Goal: Task Accomplishment & Management: Complete application form

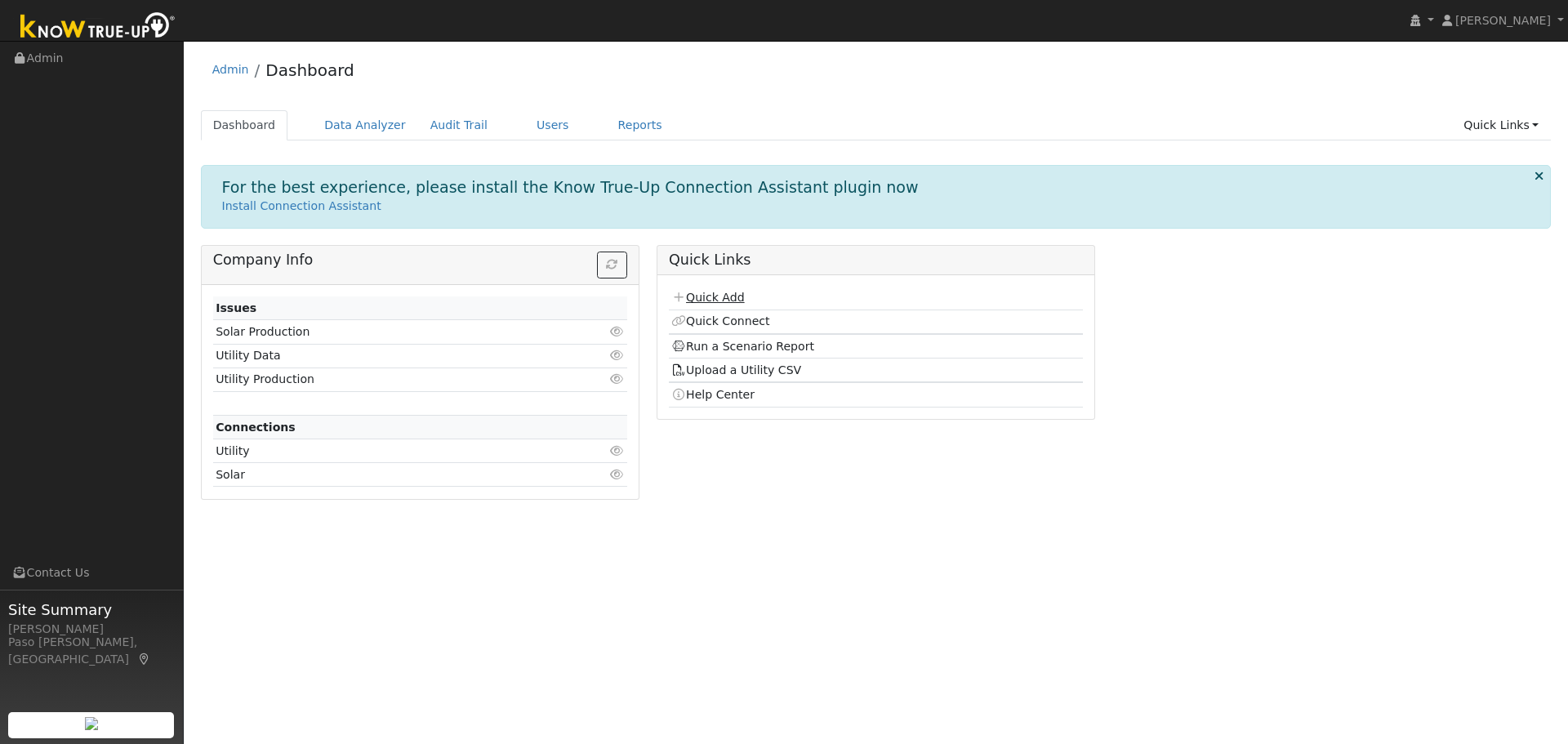
click at [724, 297] on link "Quick Add" at bounding box center [708, 297] width 72 height 13
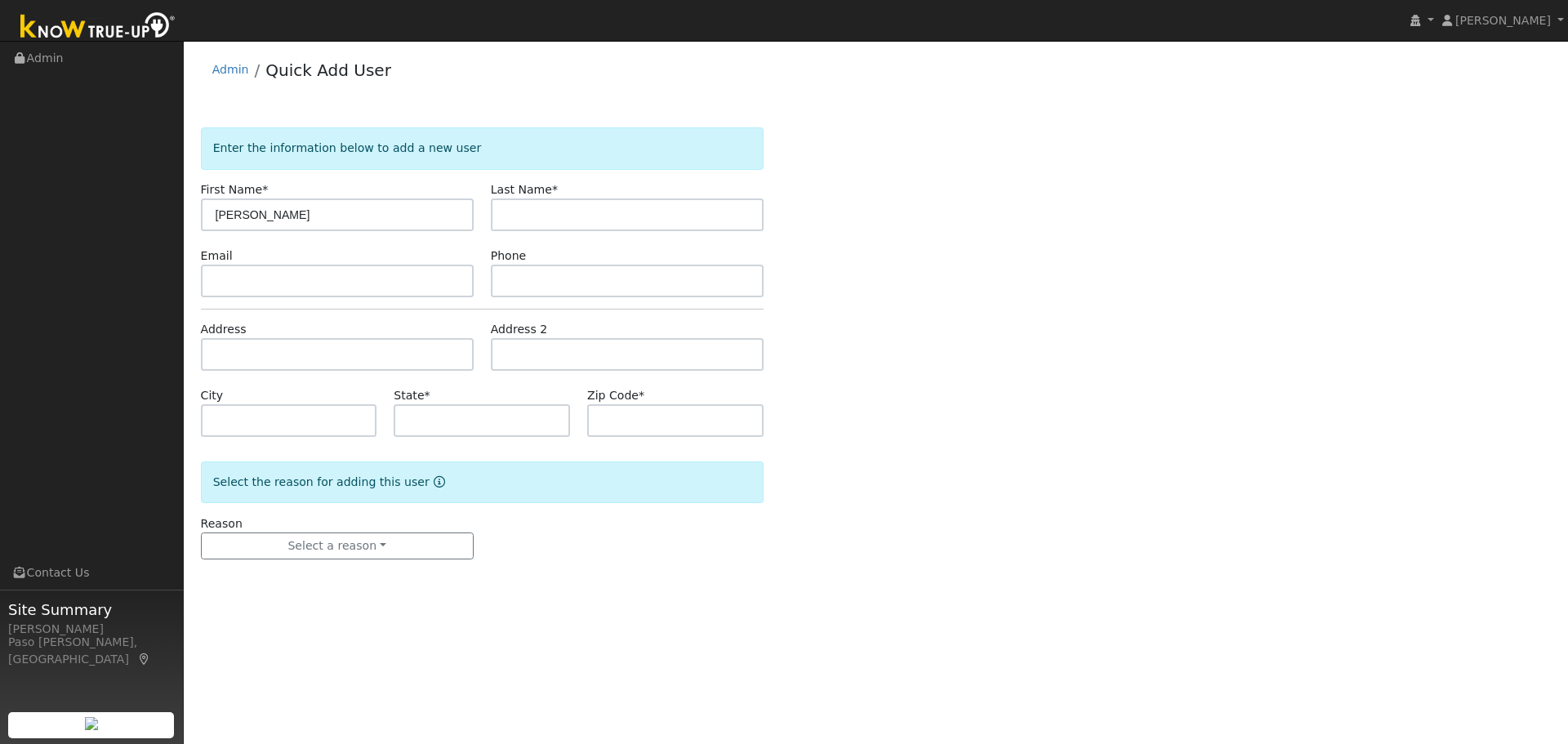
type input "[PERSON_NAME]"
type input "Goroski"
click at [275, 376] on form "Enter the information below to add a new user First Name * Patrick Last Name * …" at bounding box center [482, 359] width 563 height 465
click at [275, 361] on input "text" at bounding box center [337, 354] width 273 height 33
paste input "1295 Sierra Meadows Lane, Templeton, California 93465"
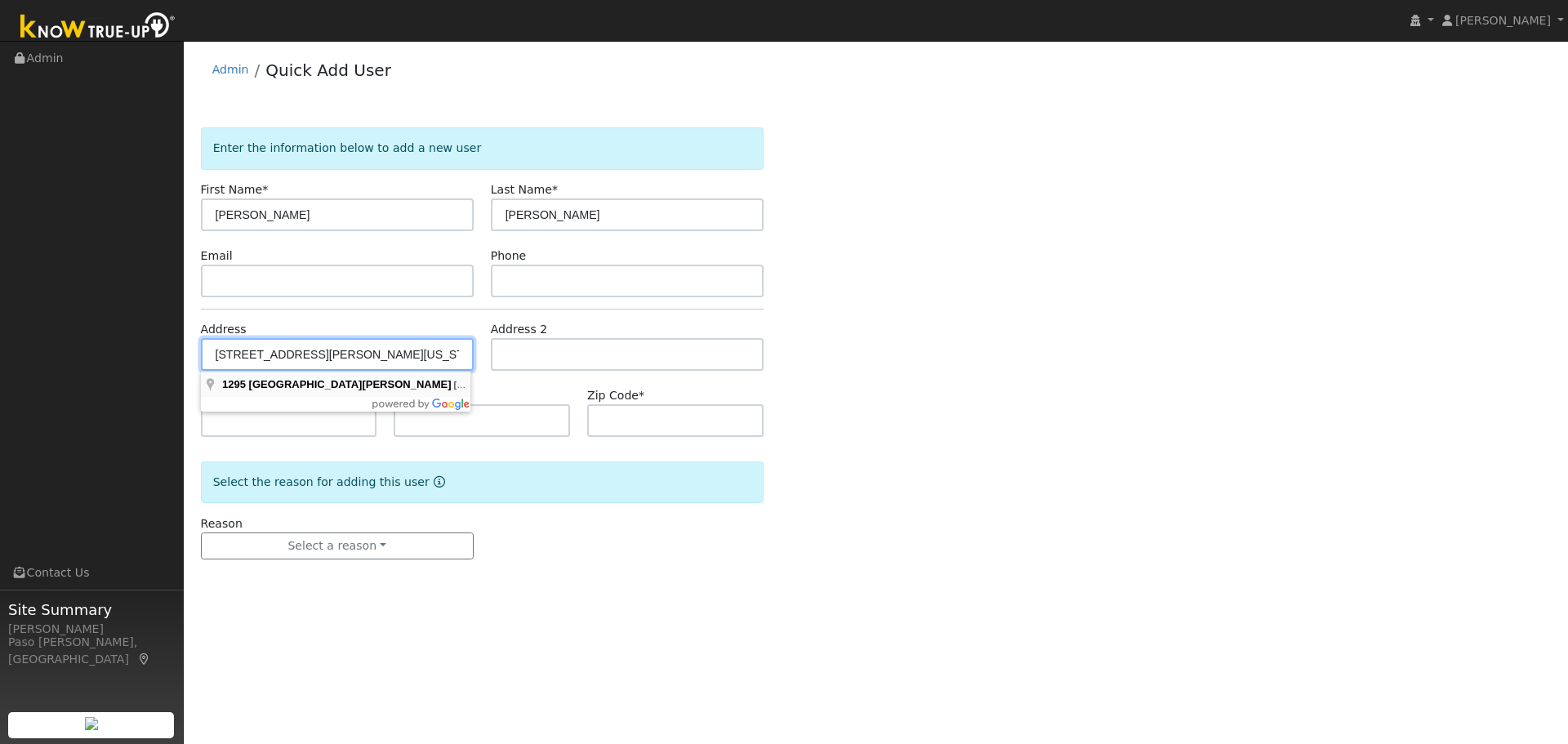
type input "1295 Sierra Meadows Lane"
type input "Templeton"
type input "CA"
type input "93465"
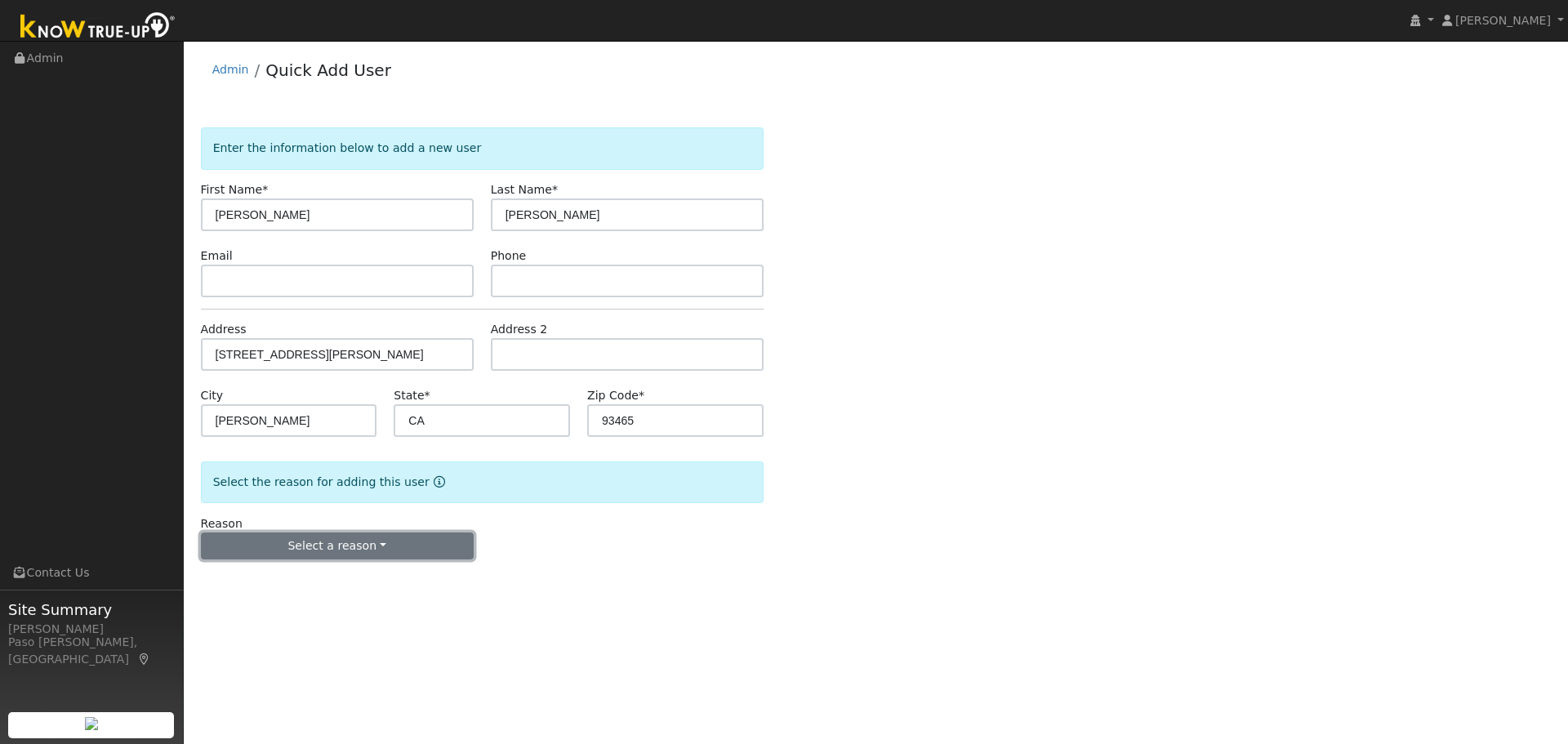
click at [287, 535] on button "Select a reason" at bounding box center [337, 545] width 273 height 28
click at [338, 610] on link "New customer adding solar" at bounding box center [292, 603] width 181 height 23
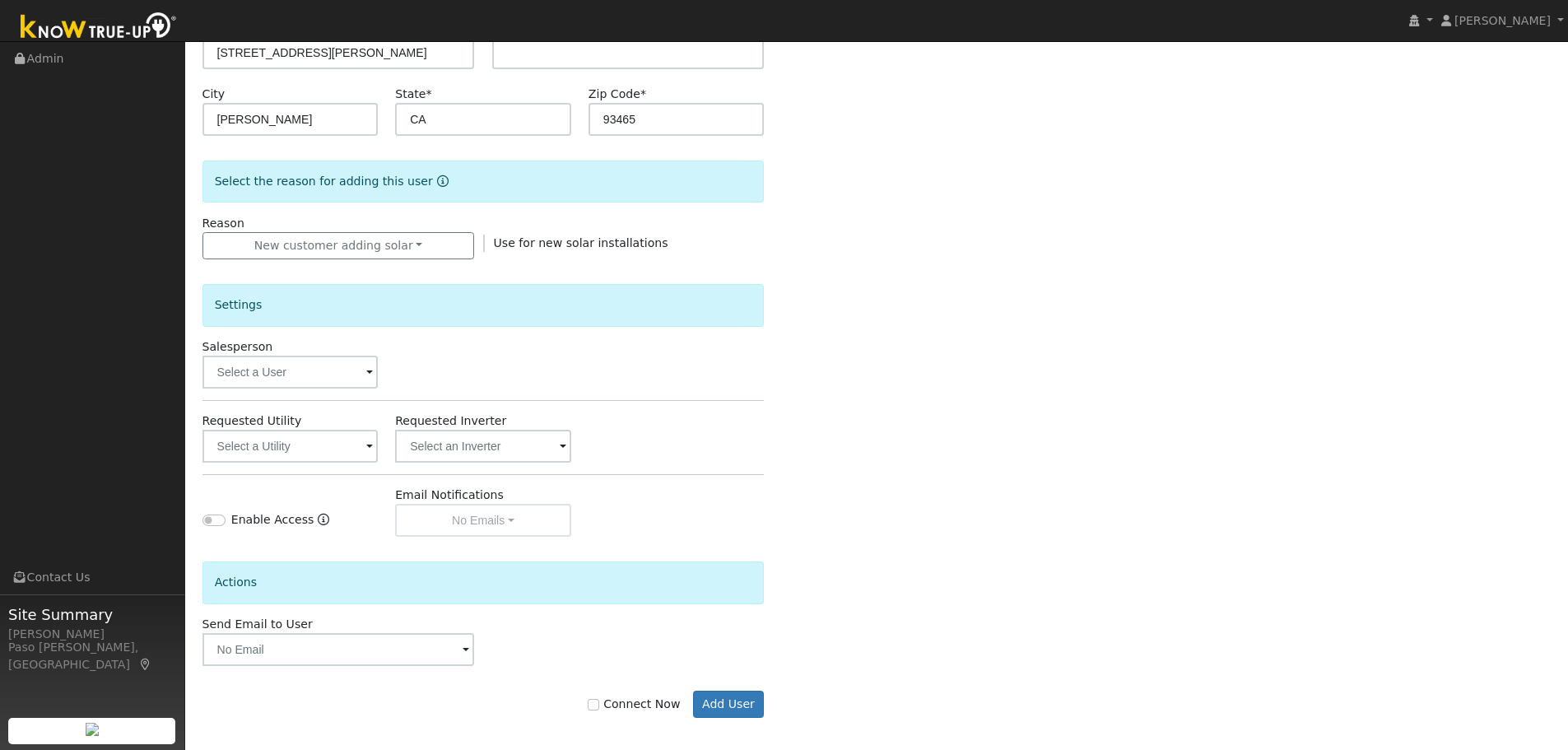
scroll to position [314, 0]
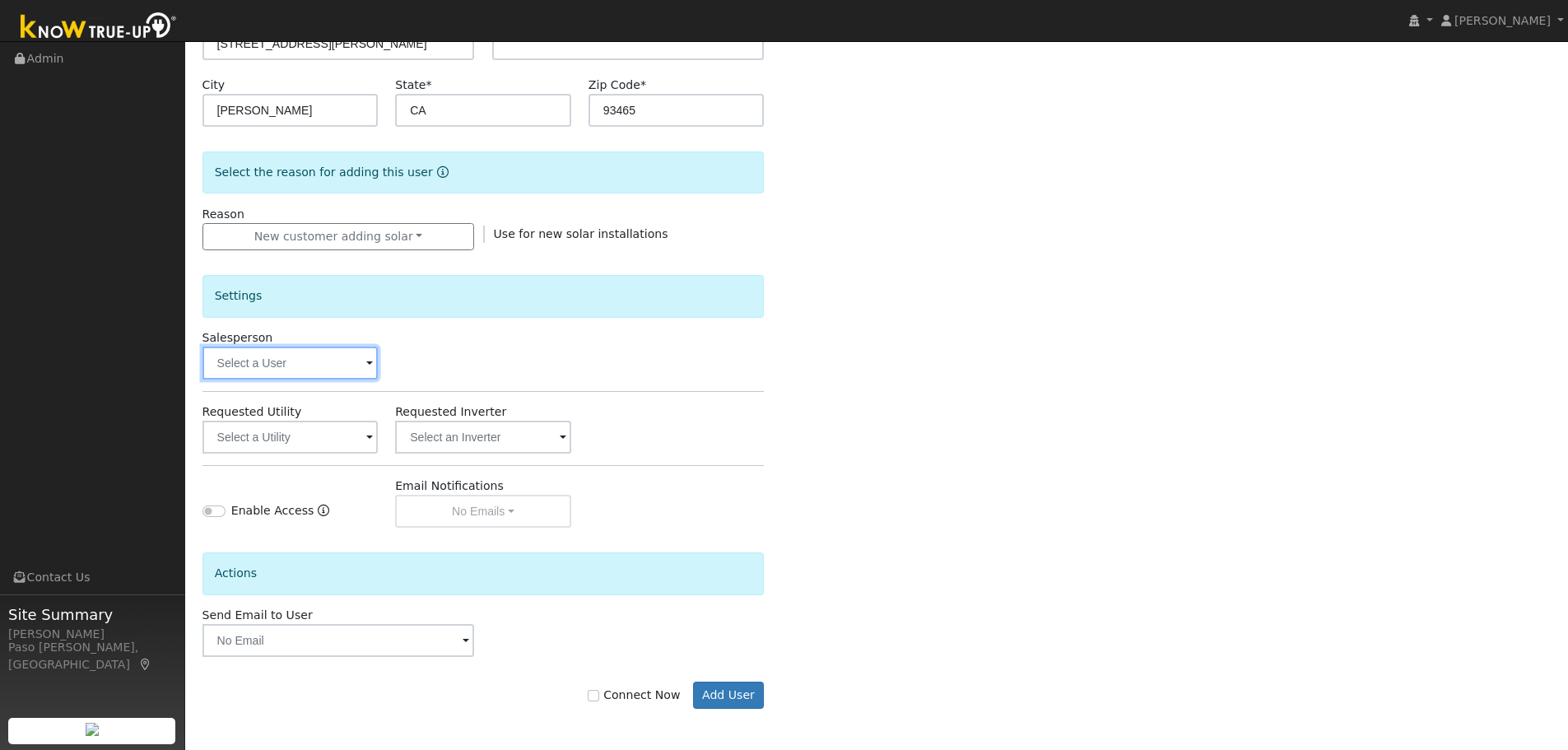
click at [309, 357] on input "text" at bounding box center [290, 362] width 176 height 33
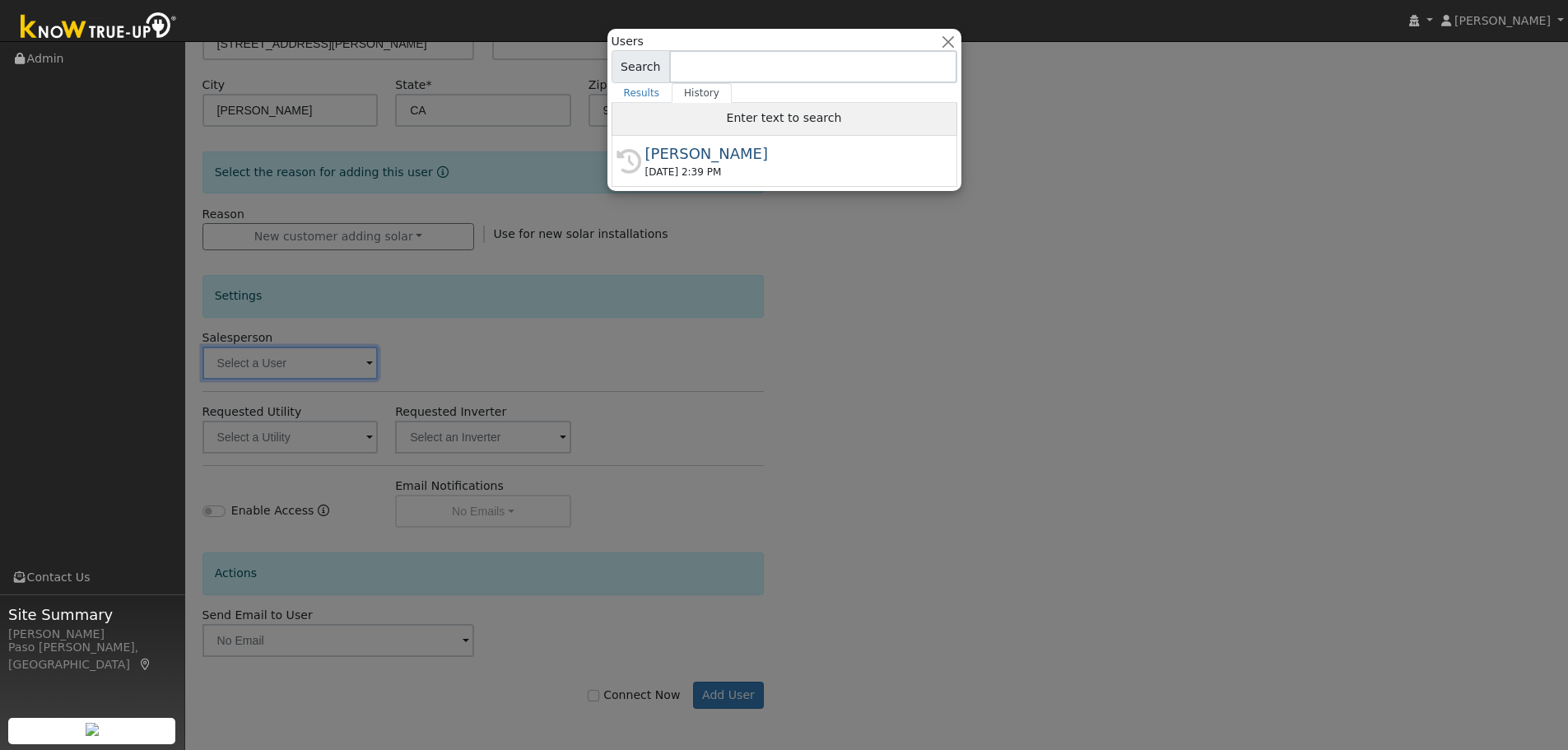
drag, startPoint x: 745, startPoint y: 90, endPoint x: 725, endPoint y: 128, distance: 42.9
click at [744, 95] on ul "Results History" at bounding box center [785, 93] width 346 height 20
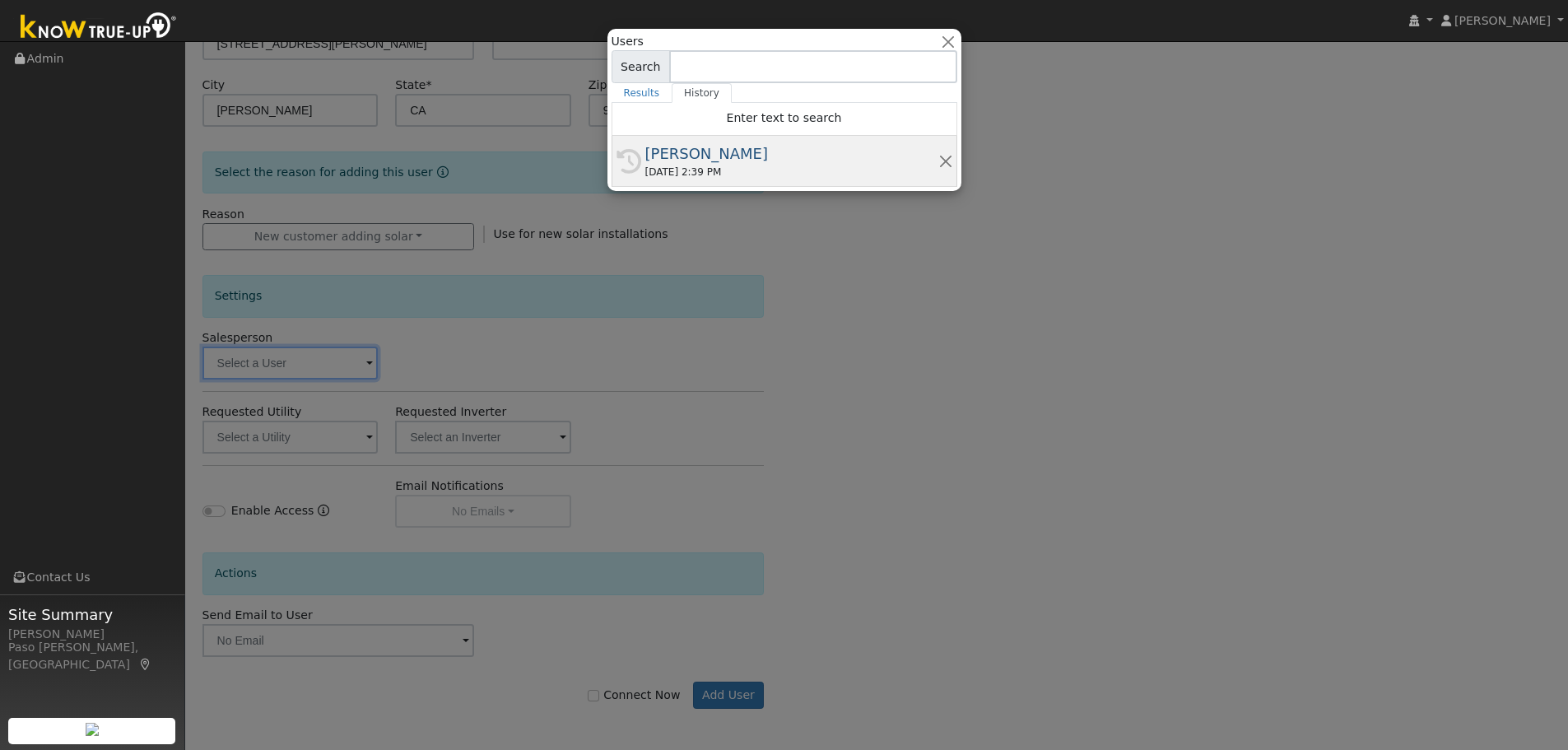
click at [716, 142] on div "[PERSON_NAME]" at bounding box center [791, 153] width 293 height 23
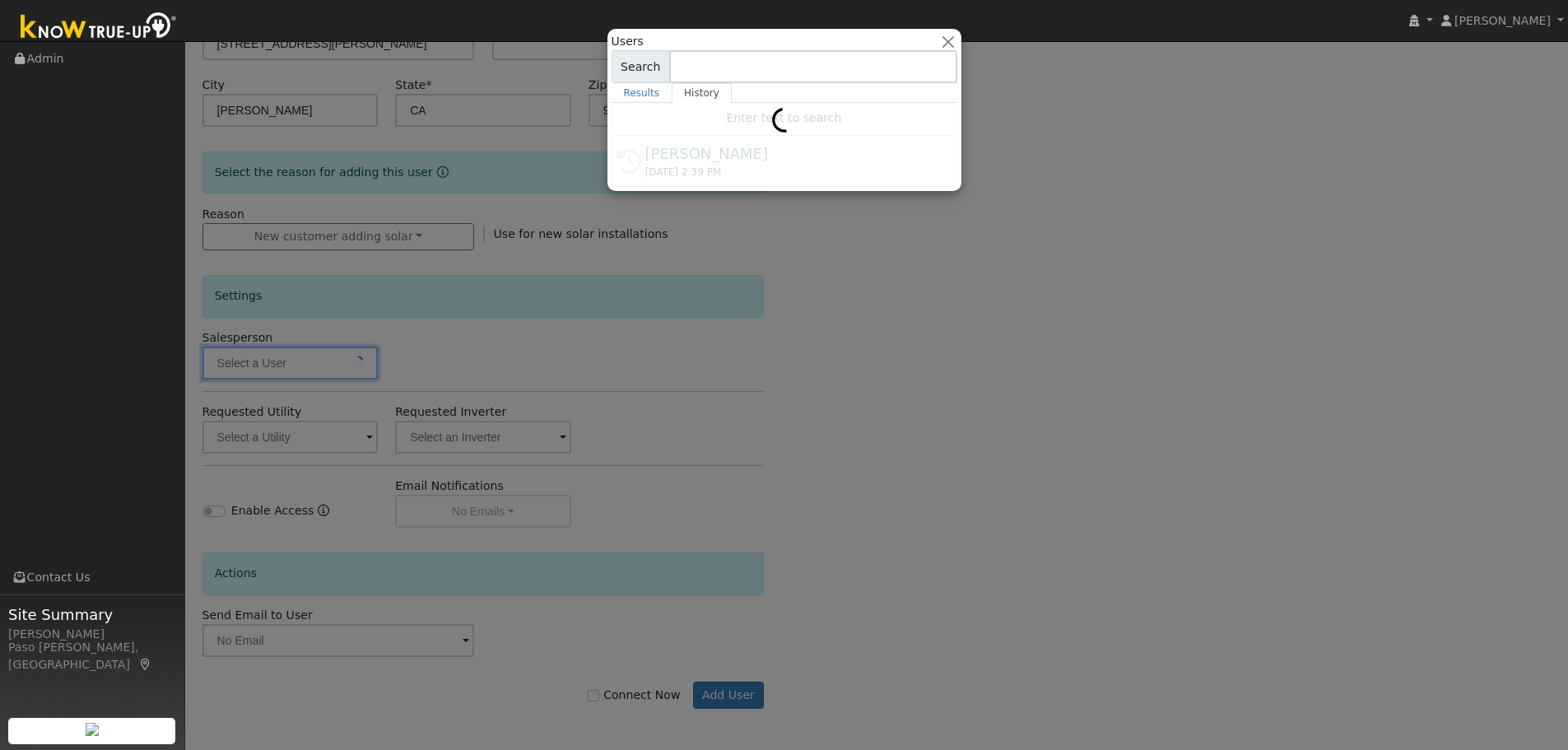
type input "[PERSON_NAME]"
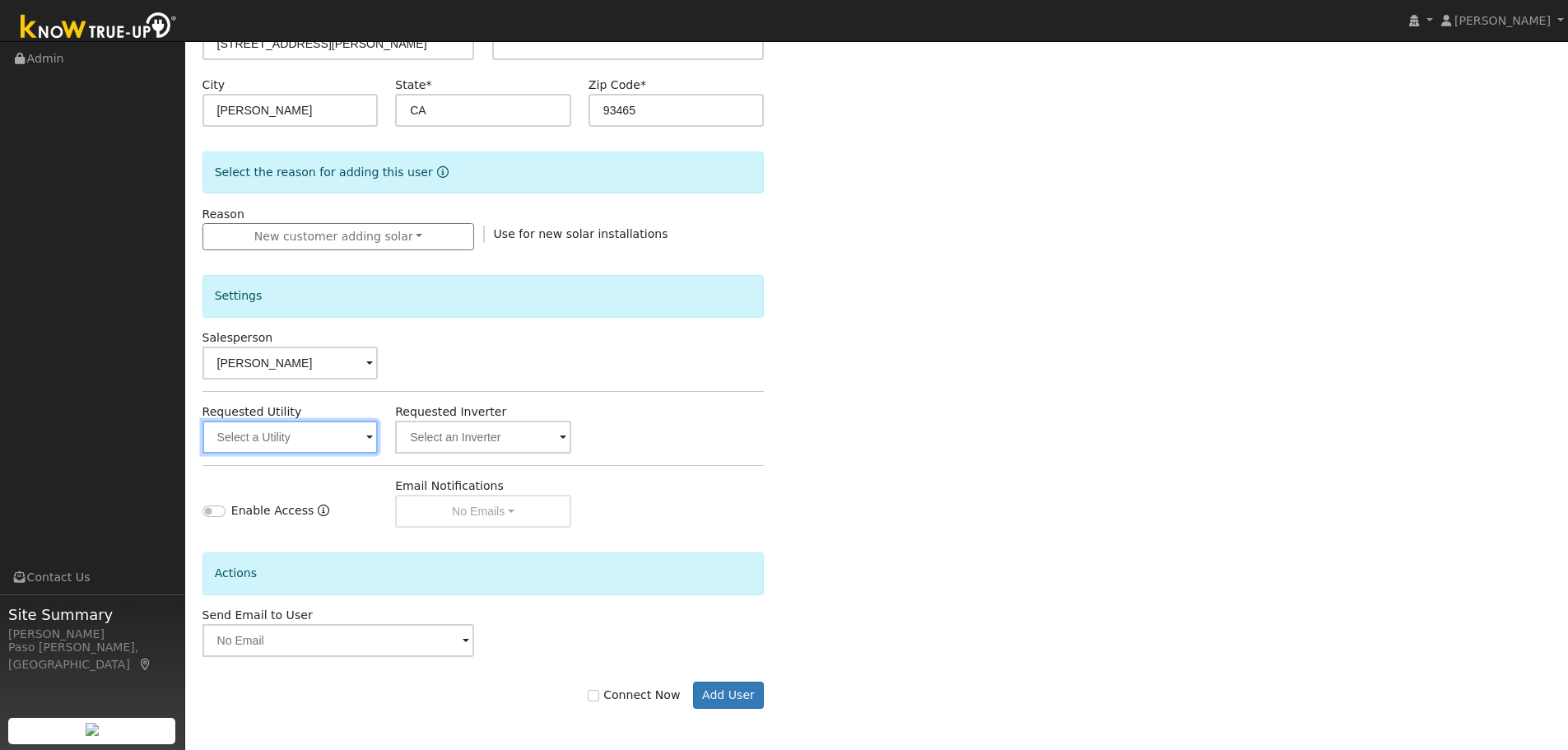
click at [354, 424] on input "text" at bounding box center [290, 437] width 176 height 33
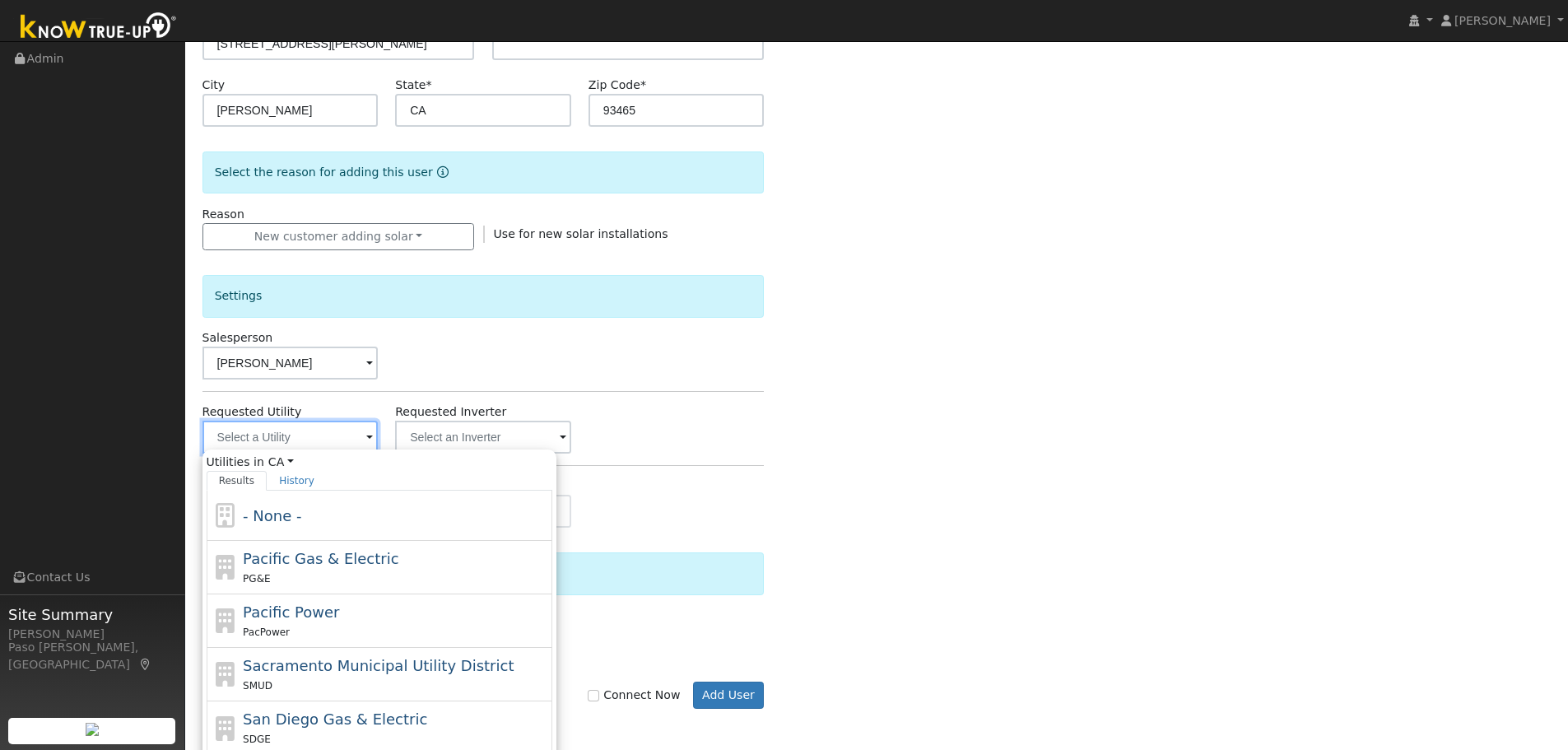
click at [353, 434] on input "text" at bounding box center [290, 437] width 176 height 33
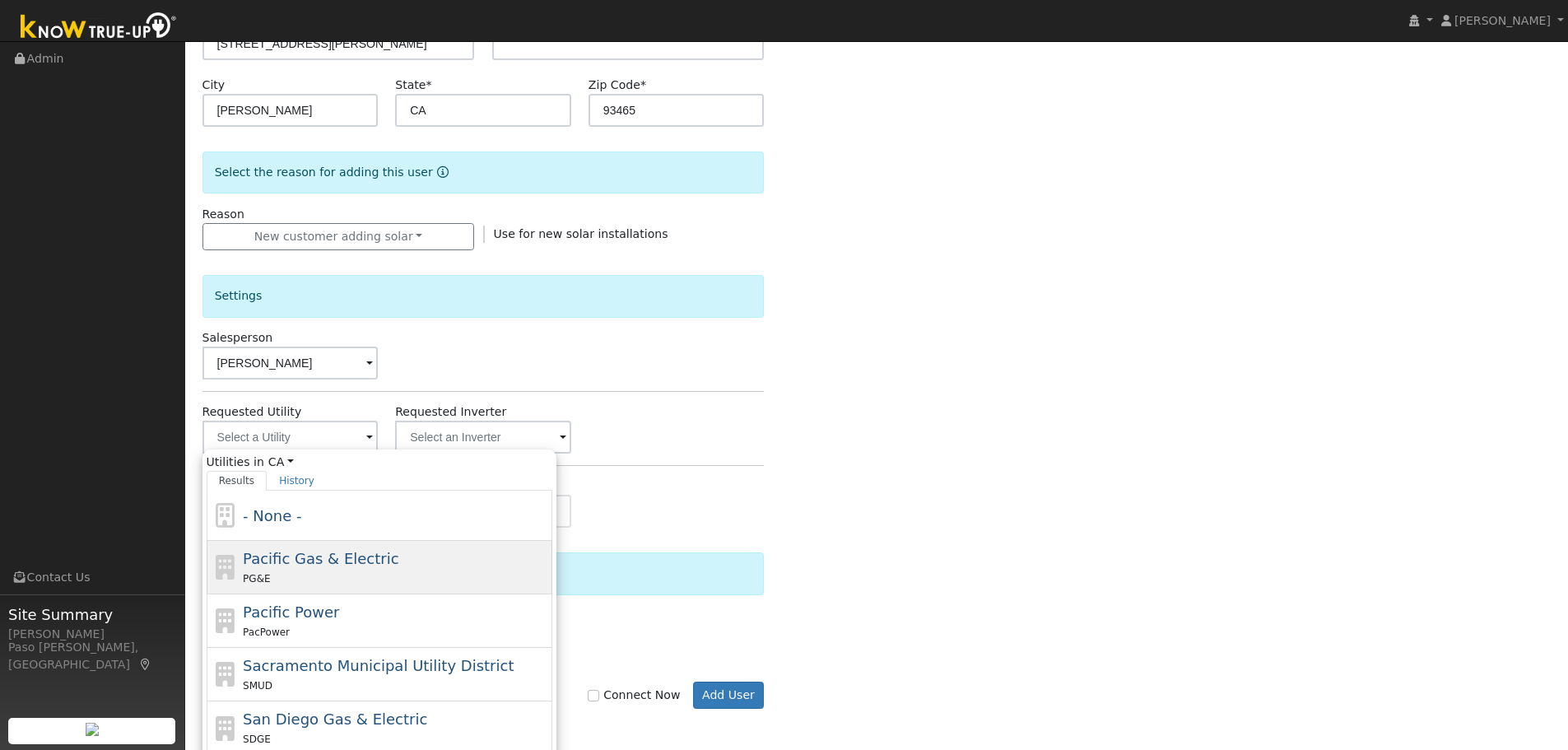
click at [313, 572] on div "PG&E" at bounding box center [395, 578] width 305 height 17
type input "Pacific Gas & Electric"
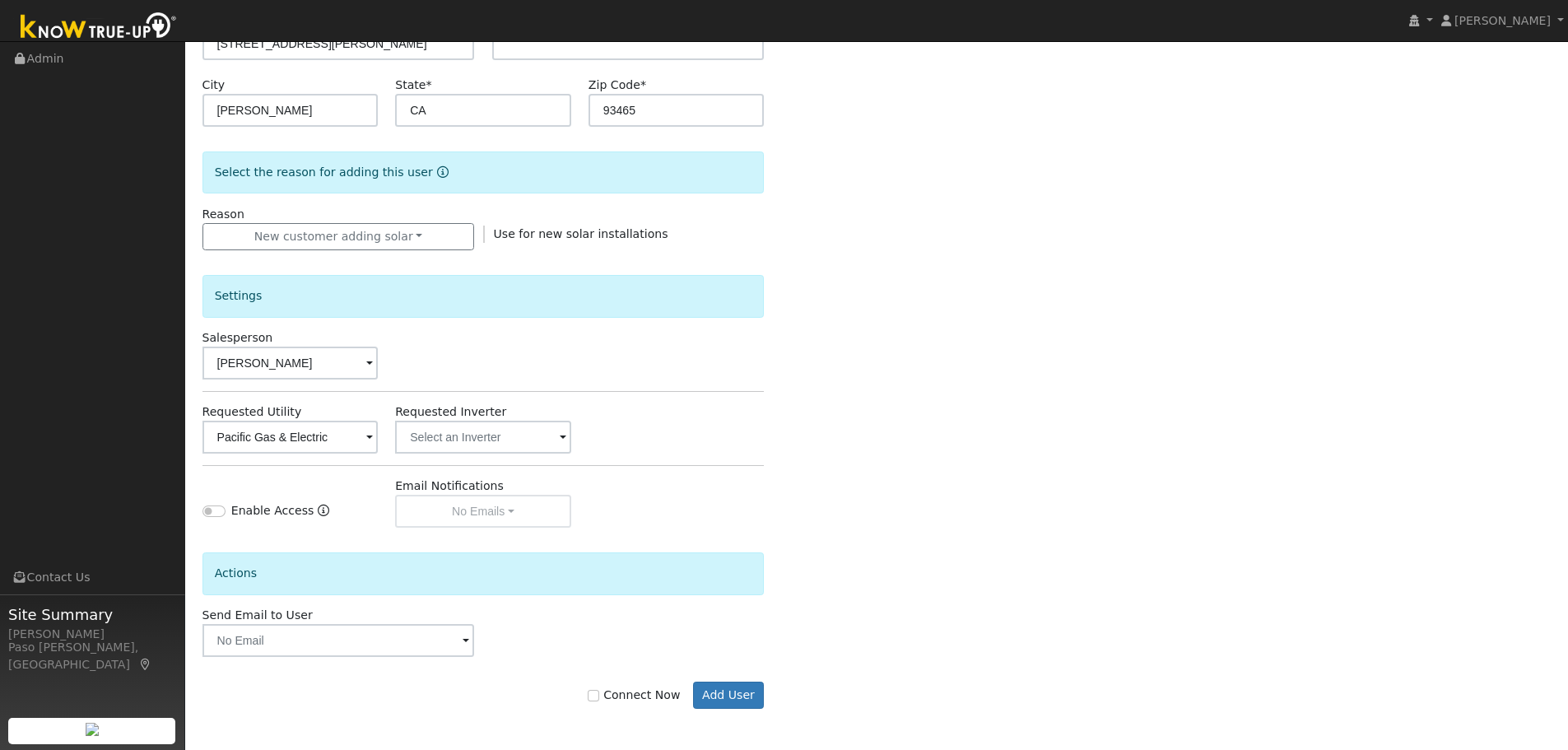
click at [607, 688] on label "Connect Now" at bounding box center [634, 695] width 92 height 17
click at [599, 690] on input "Connect Now" at bounding box center [593, 695] width 12 height 12
checkbox input "true"
click at [725, 687] on button "Add User" at bounding box center [728, 695] width 71 height 28
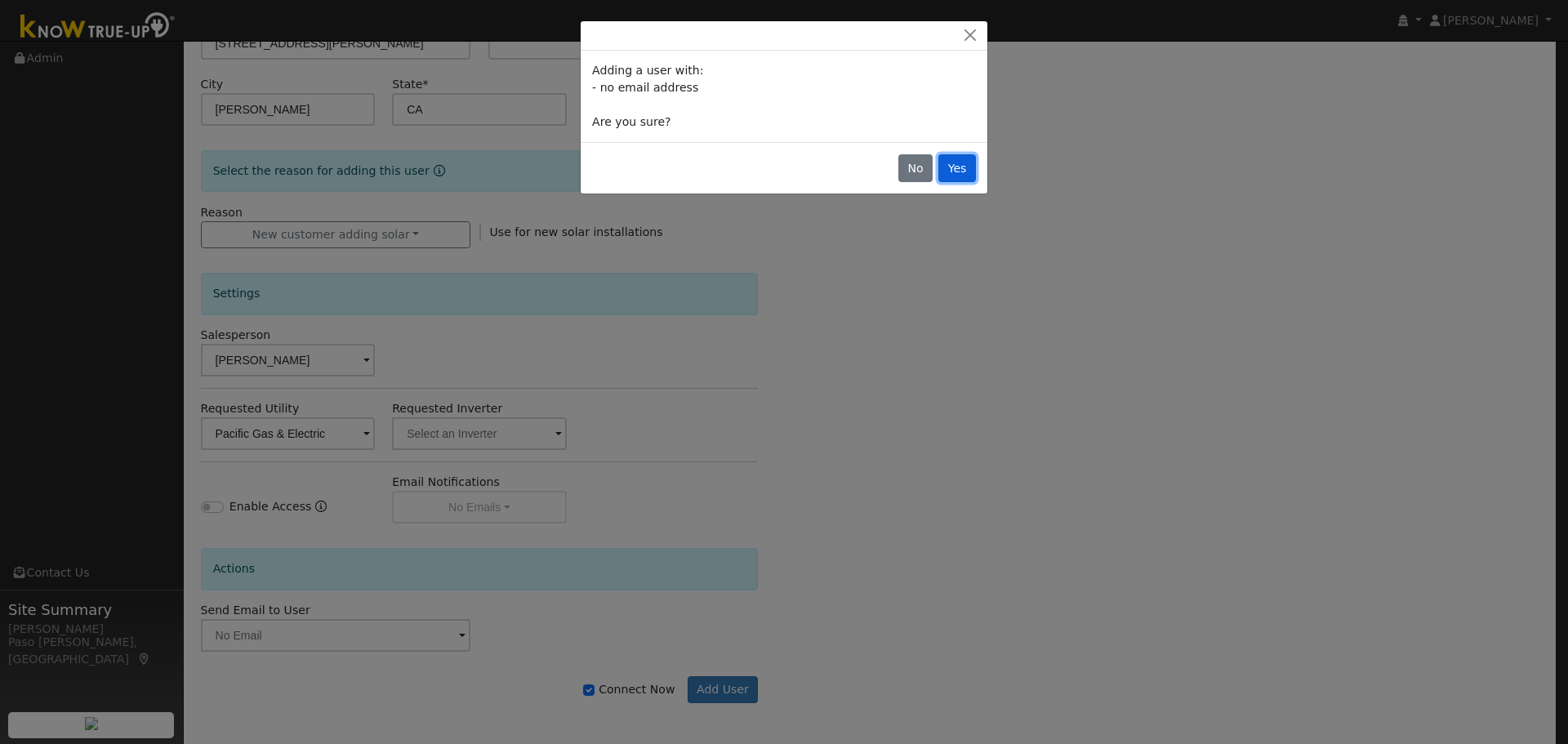
drag, startPoint x: 959, startPoint y: 158, endPoint x: 977, endPoint y: 148, distance: 20.6
click at [959, 162] on button "Yes" at bounding box center [957, 168] width 38 height 28
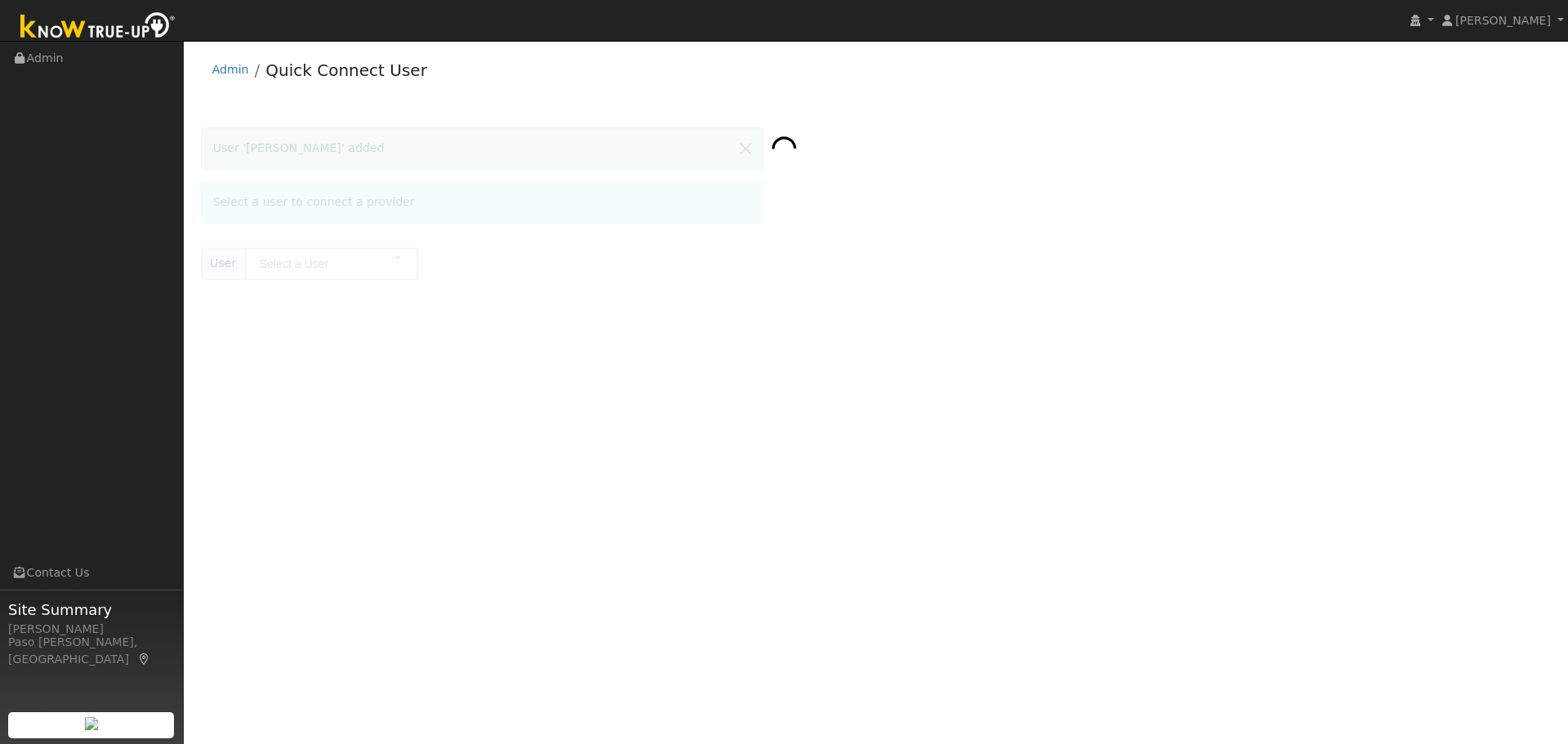
type input "Patrick Goroski"
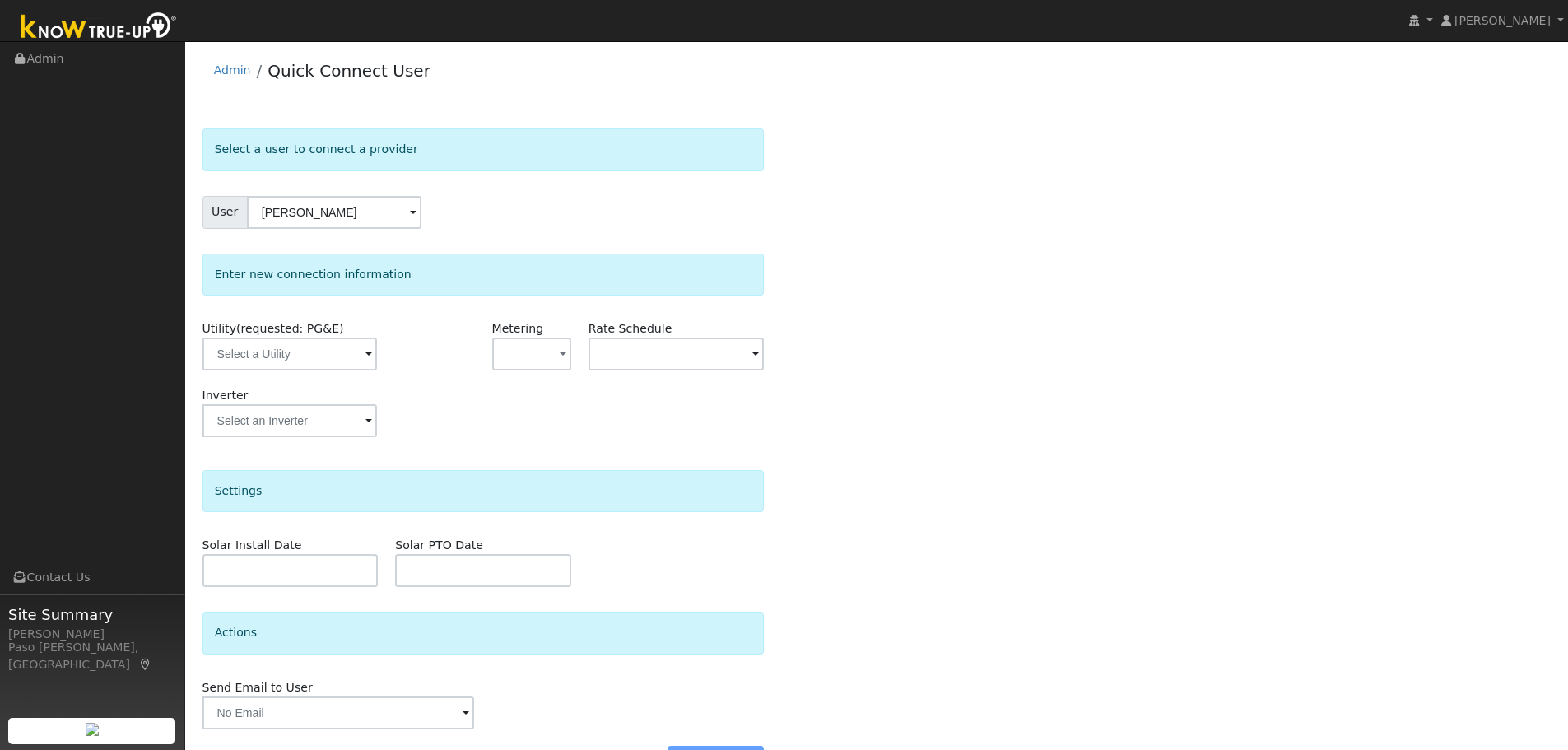
click at [365, 356] on span at bounding box center [368, 355] width 6 height 19
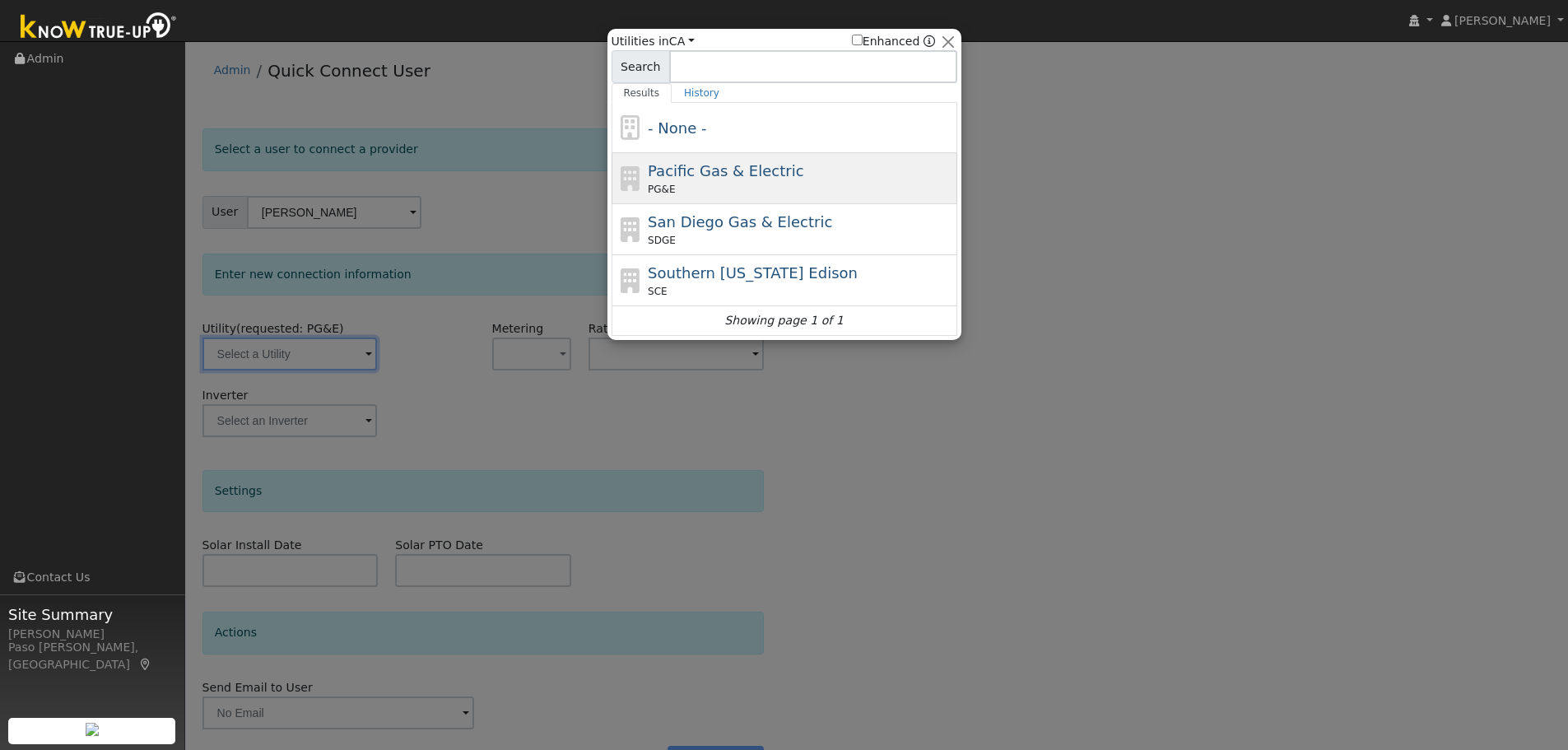
click at [680, 188] on div "PG&E" at bounding box center [800, 189] width 305 height 14
type input "PG&E"
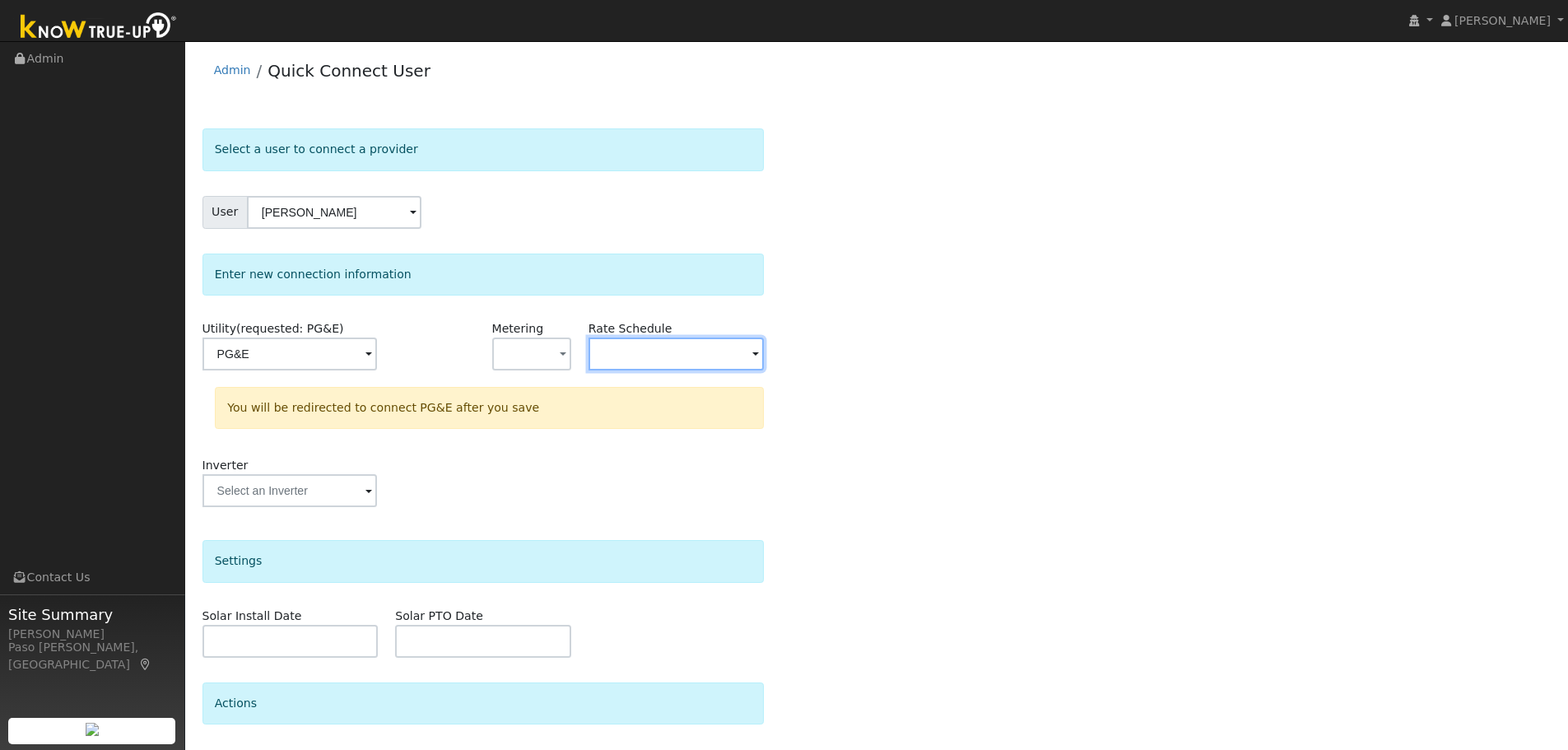
click at [679, 345] on input "text" at bounding box center [676, 353] width 176 height 33
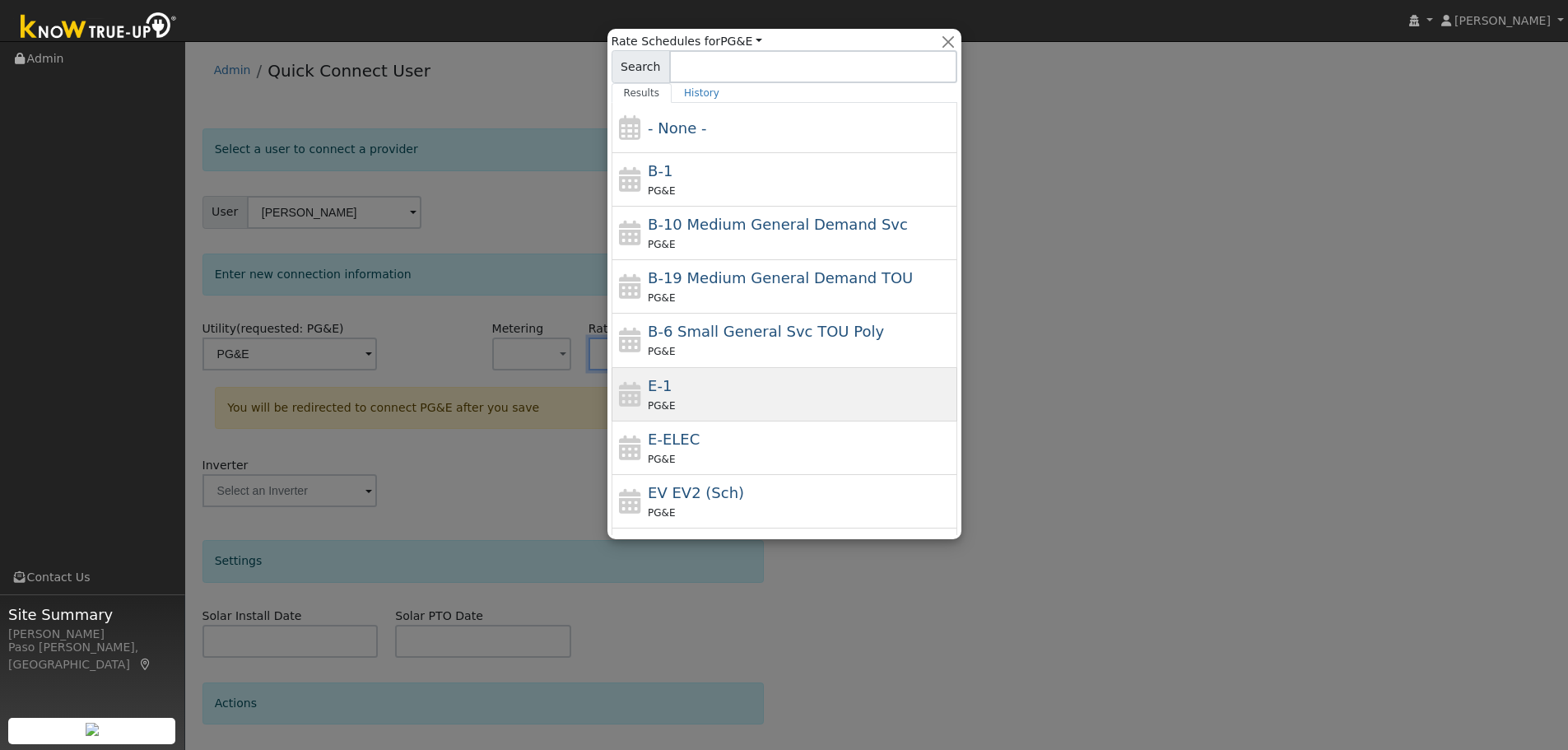
click at [685, 394] on div "E-1 PG&E" at bounding box center [800, 395] width 305 height 40
type input "E-1"
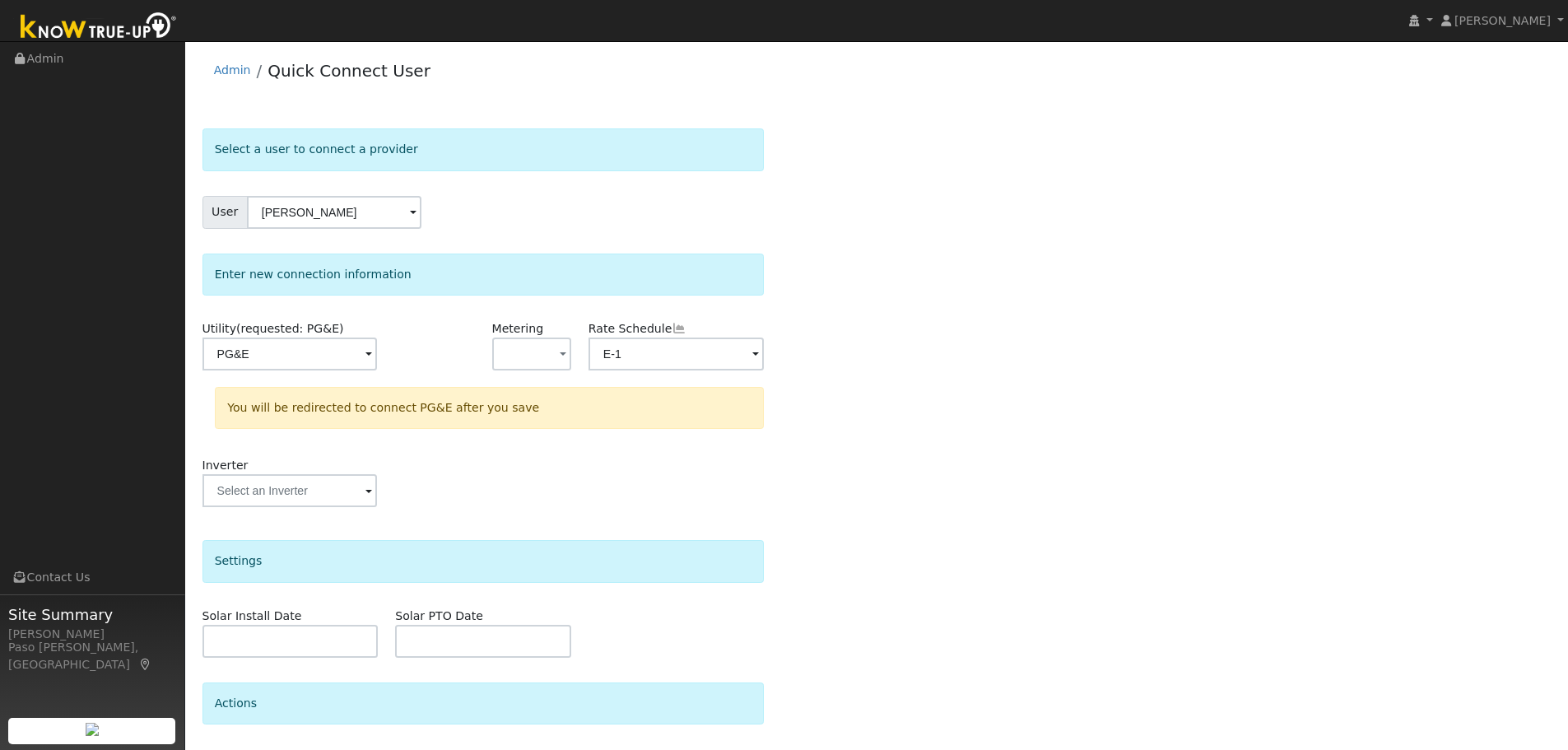
click at [1089, 492] on div "Select a user to connect a provider User Patrick Goroski Account Default Accoun…" at bounding box center [877, 493] width 1349 height 731
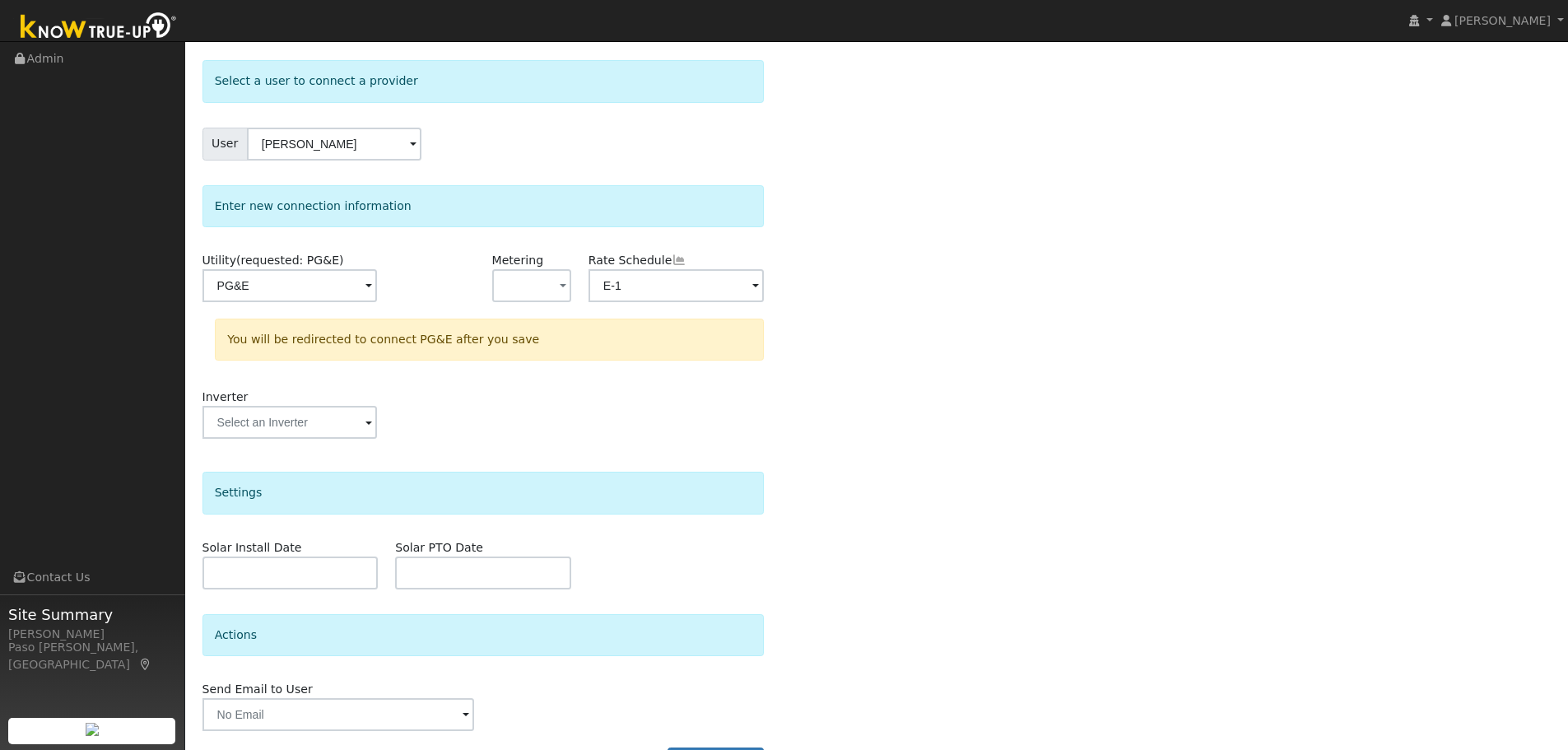
scroll to position [119, 0]
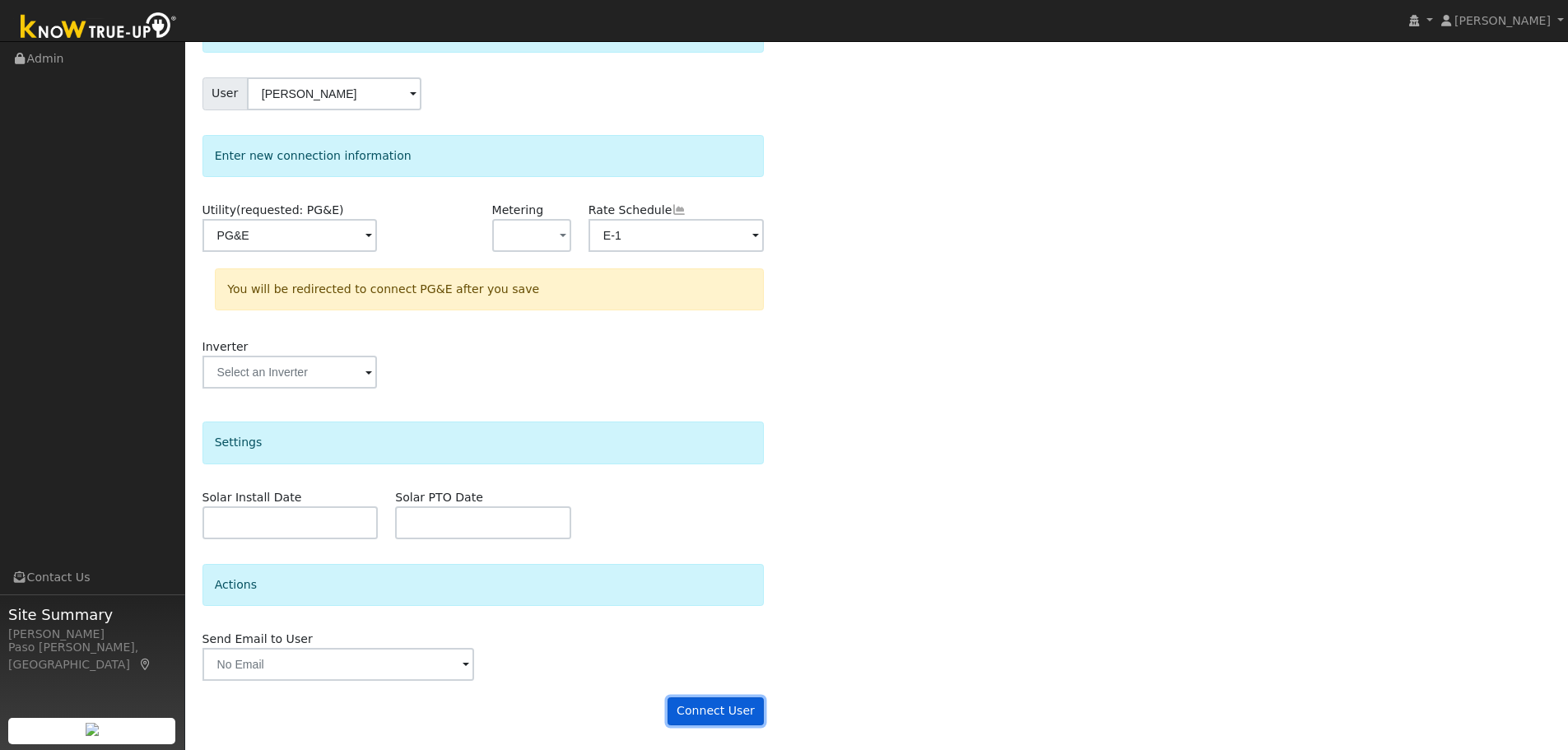
click at [697, 704] on button "Connect User" at bounding box center [716, 710] width 97 height 28
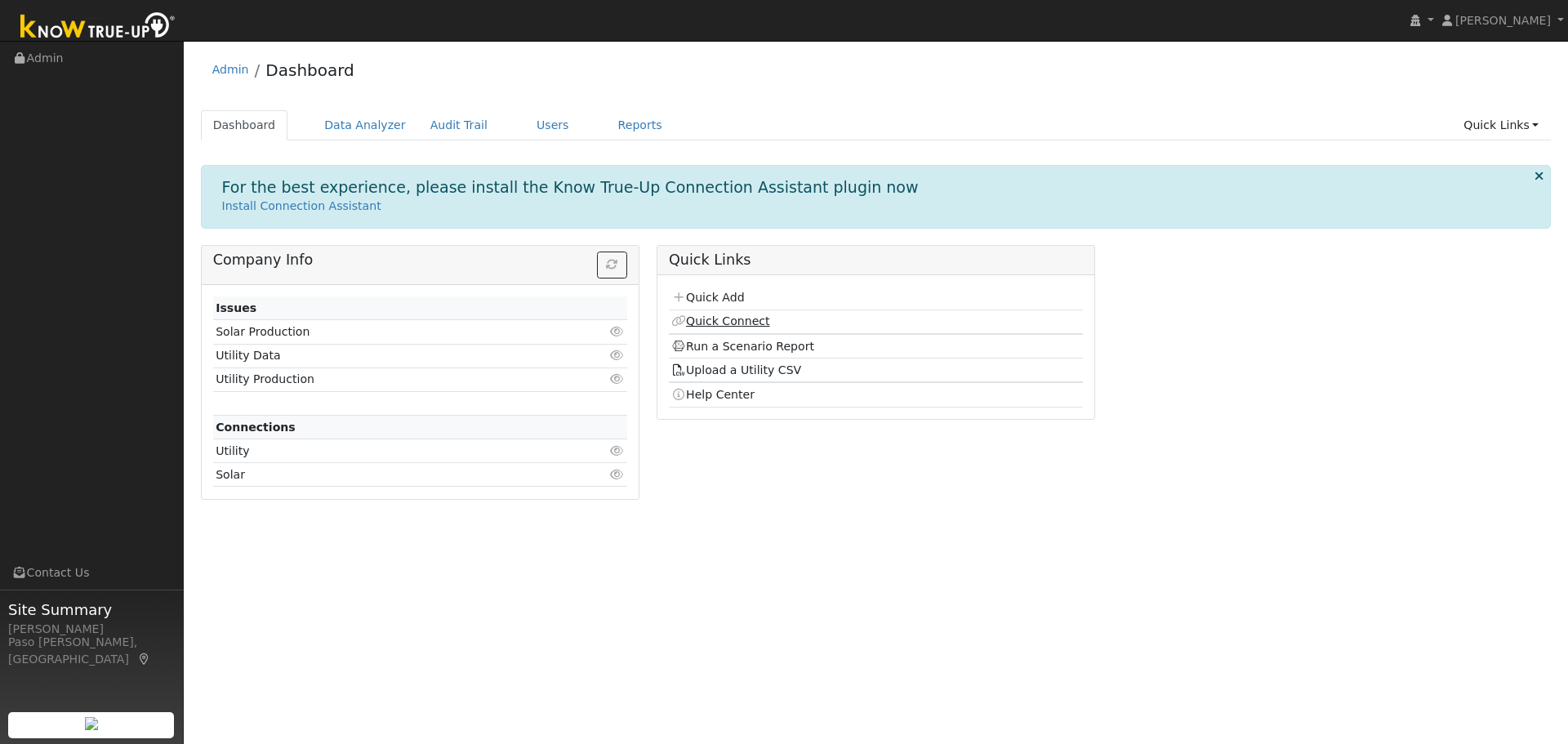
click at [733, 321] on link "Quick Connect" at bounding box center [721, 321] width 98 height 13
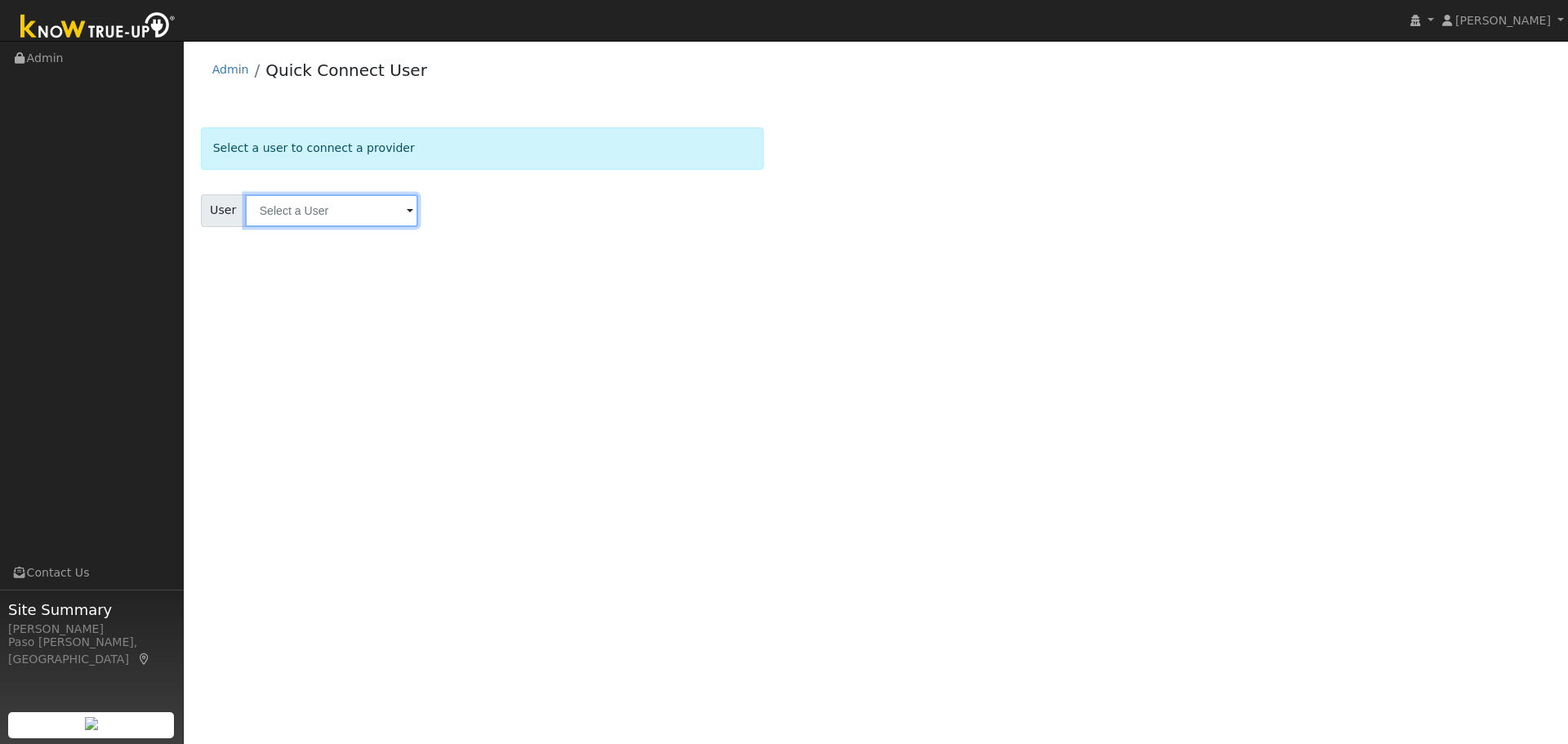
click at [312, 213] on input "text" at bounding box center [332, 210] width 174 height 33
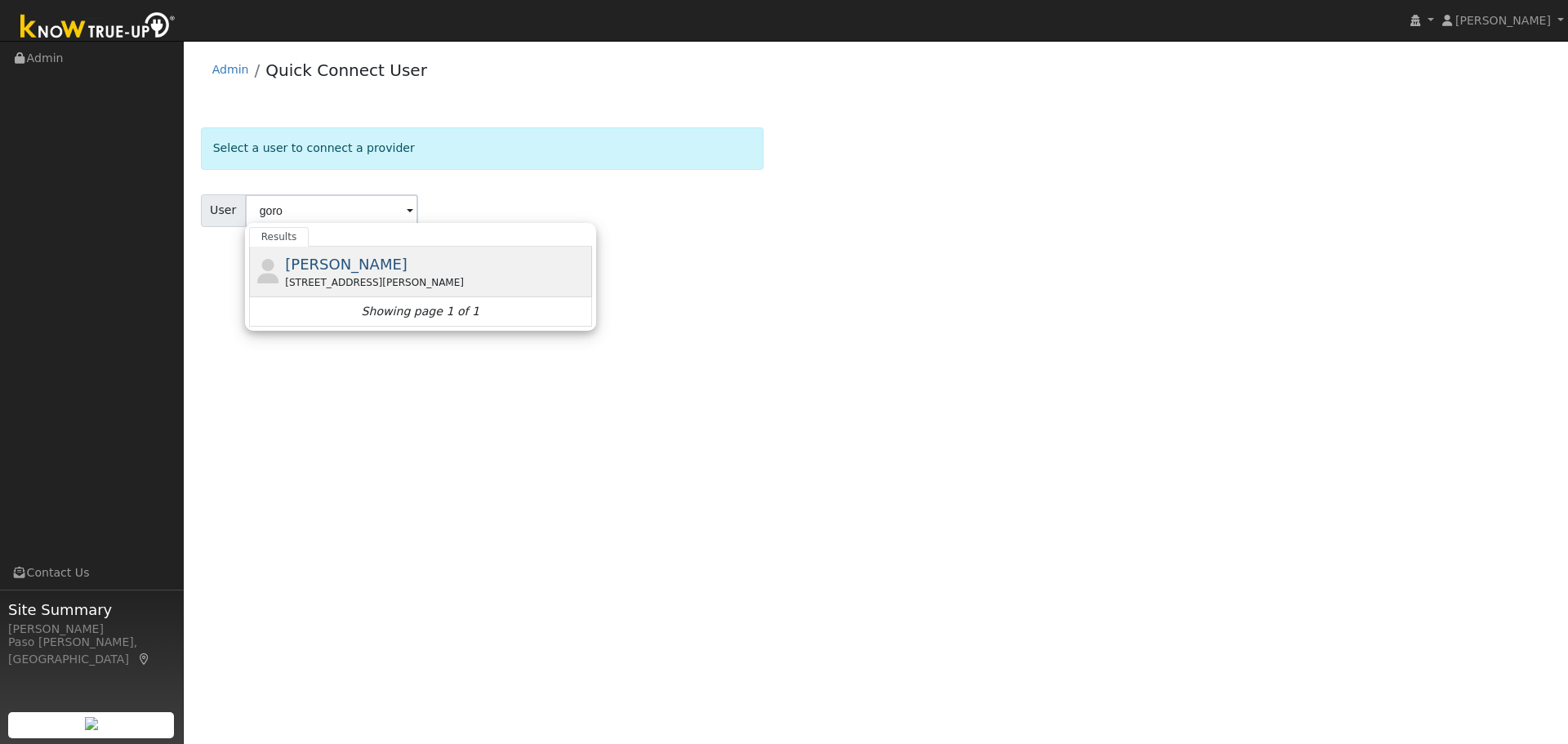
click at [308, 280] on div "1295 Sierra Meadows Lane, Templeton, CA 93465" at bounding box center [436, 283] width 303 height 14
type input "Patrick Goroski"
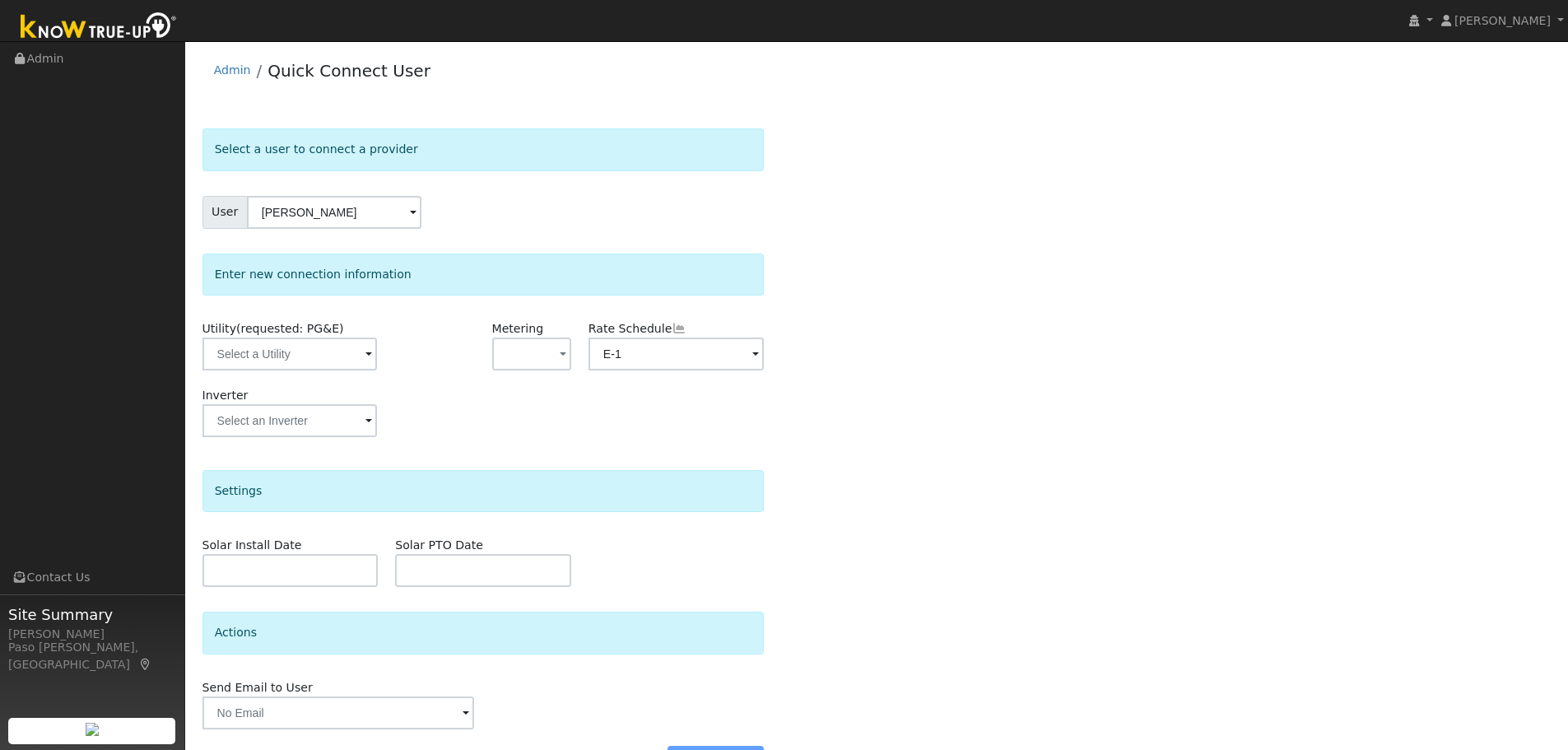
click at [378, 356] on div "Utility (requested: PG&E)" at bounding box center [290, 353] width 194 height 67
click at [335, 356] on input "text" at bounding box center [290, 353] width 175 height 33
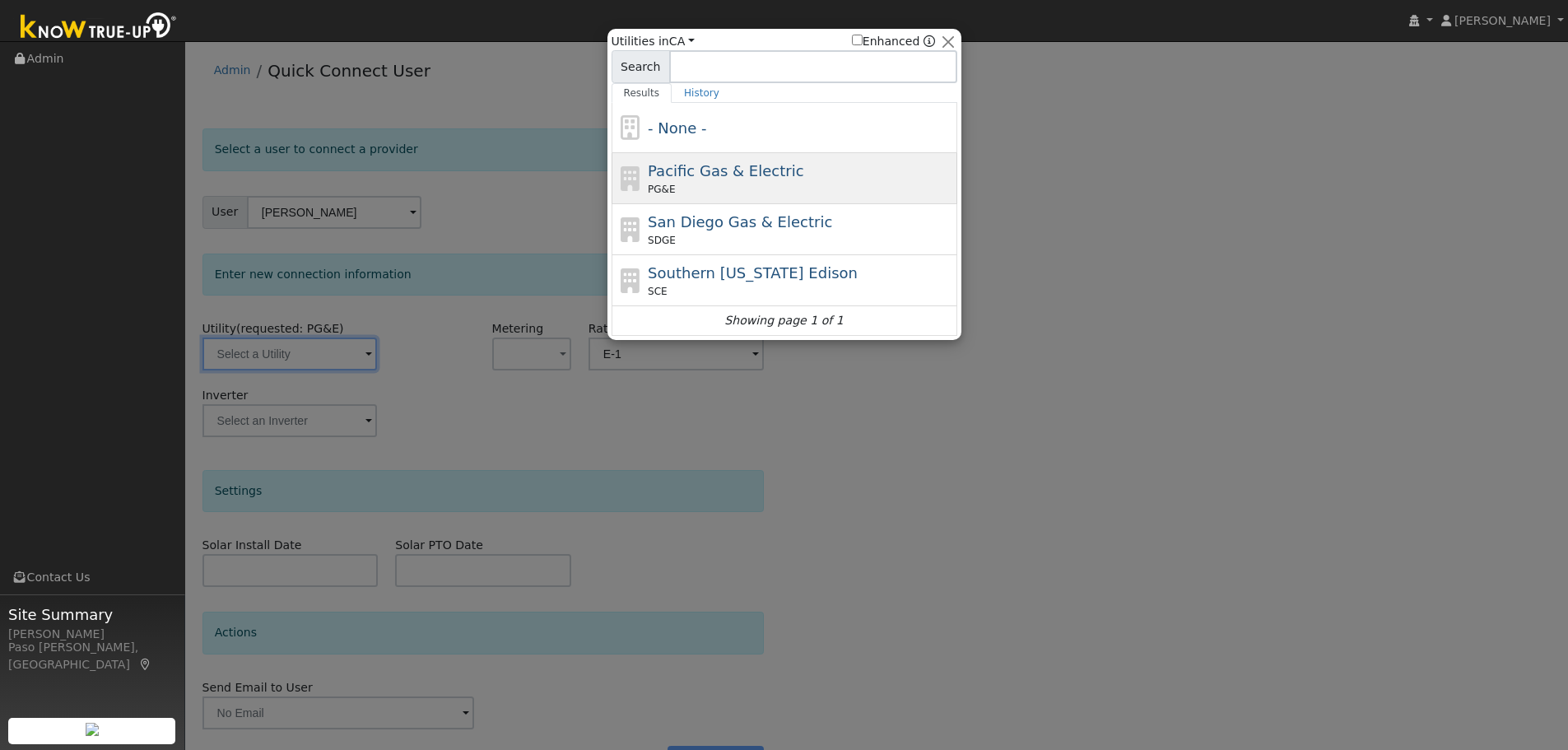
click at [682, 193] on div "PG&E" at bounding box center [800, 189] width 305 height 14
type input "PG&E"
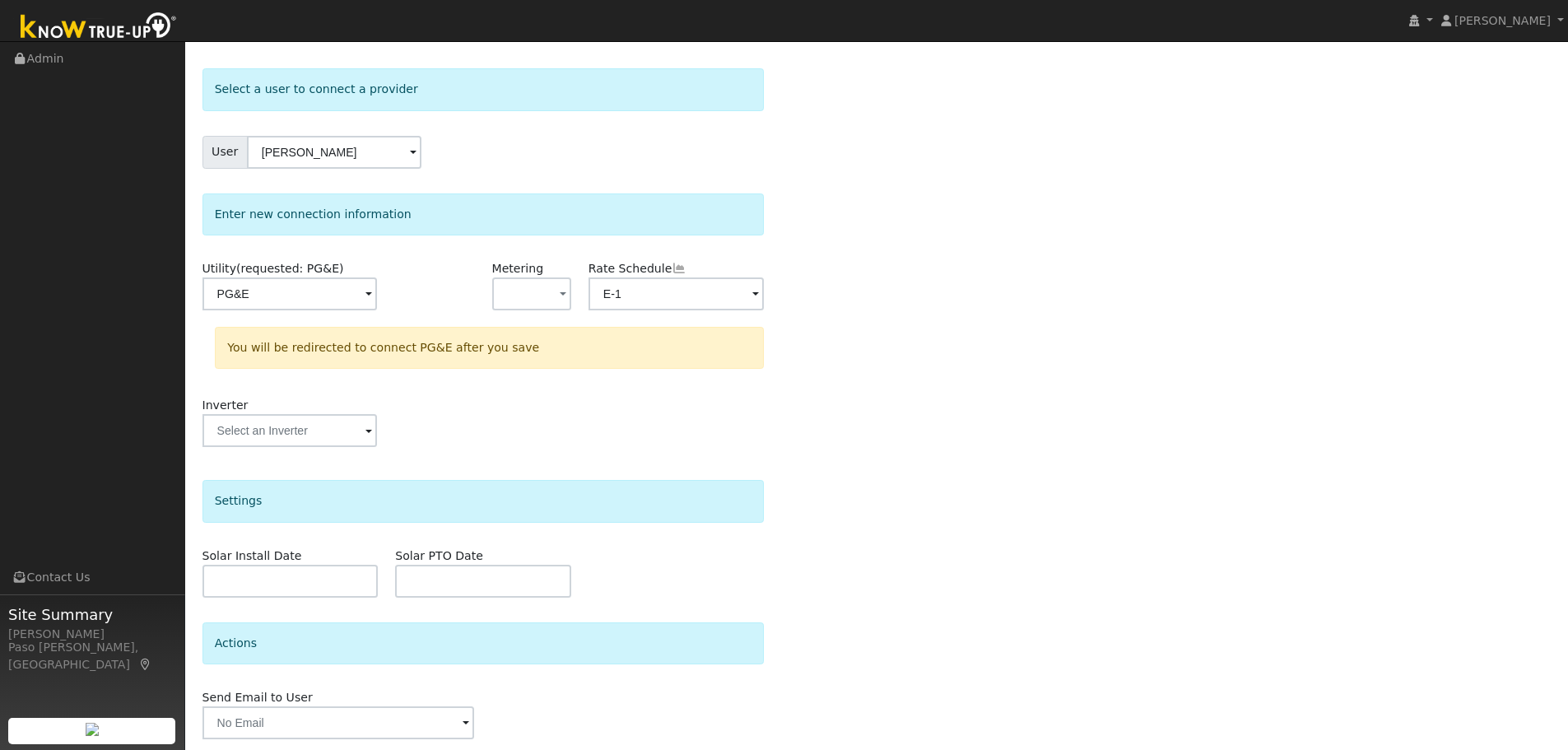
scroll to position [119, 0]
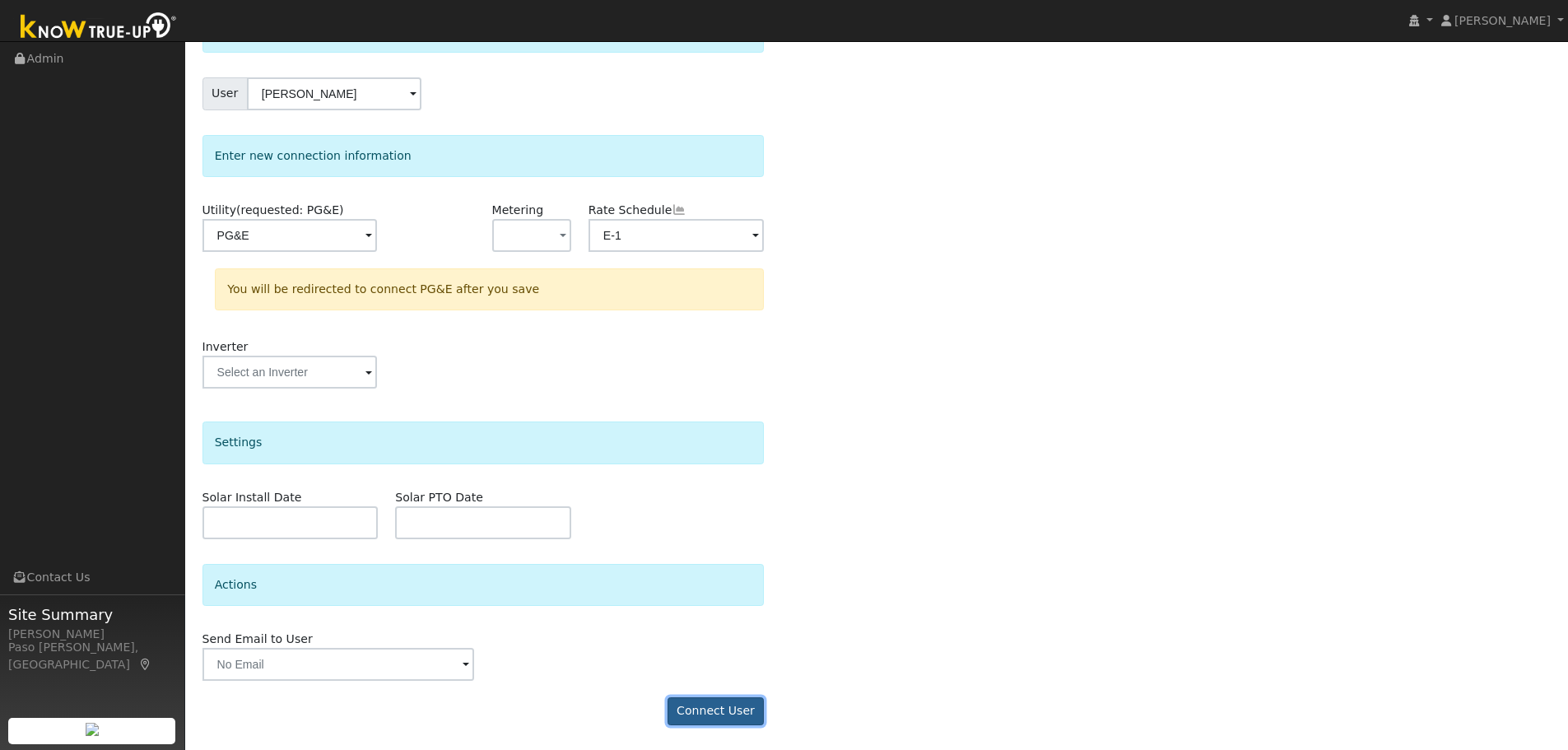
click at [697, 700] on button "Connect User" at bounding box center [716, 710] width 97 height 28
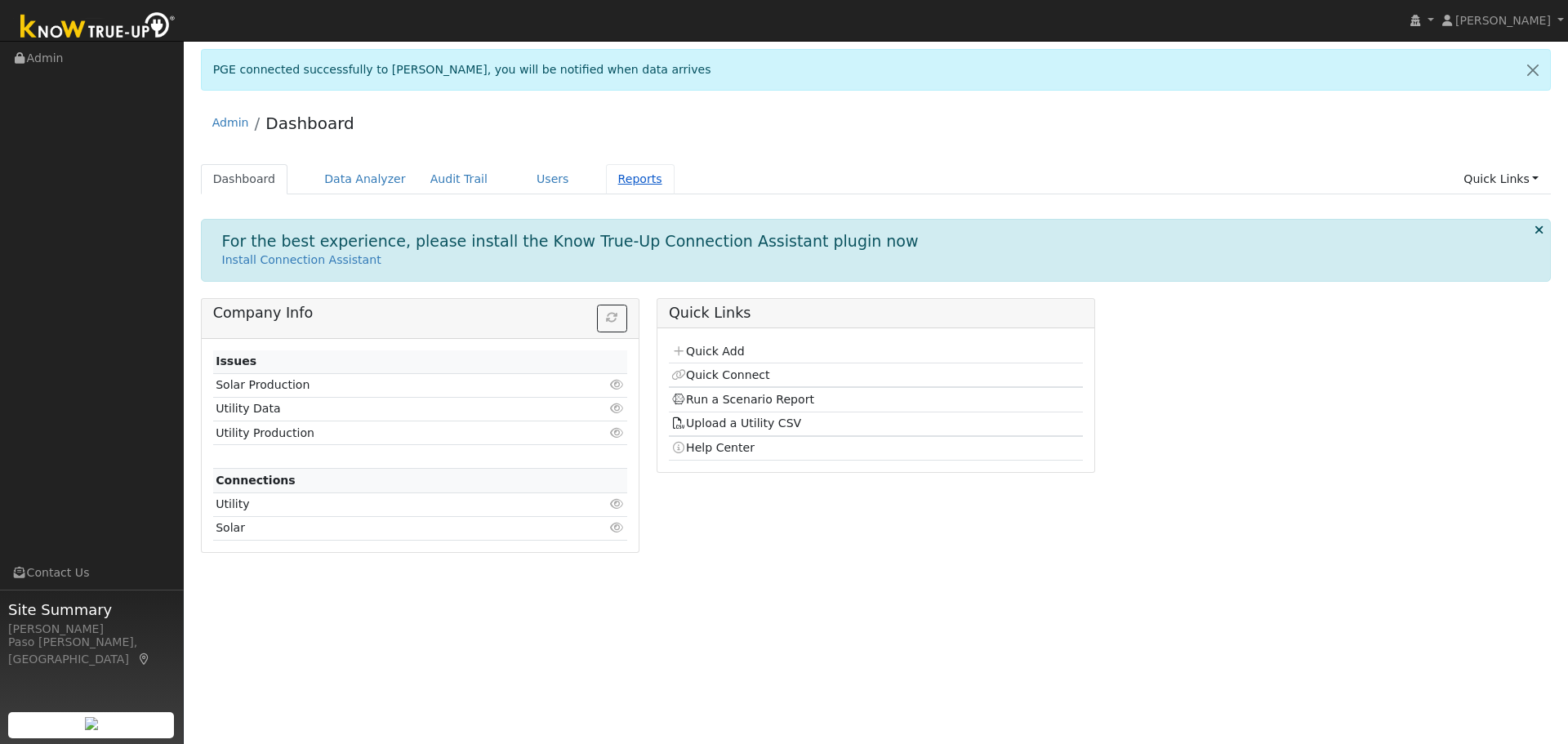
click at [617, 178] on link "Reports" at bounding box center [640, 180] width 69 height 30
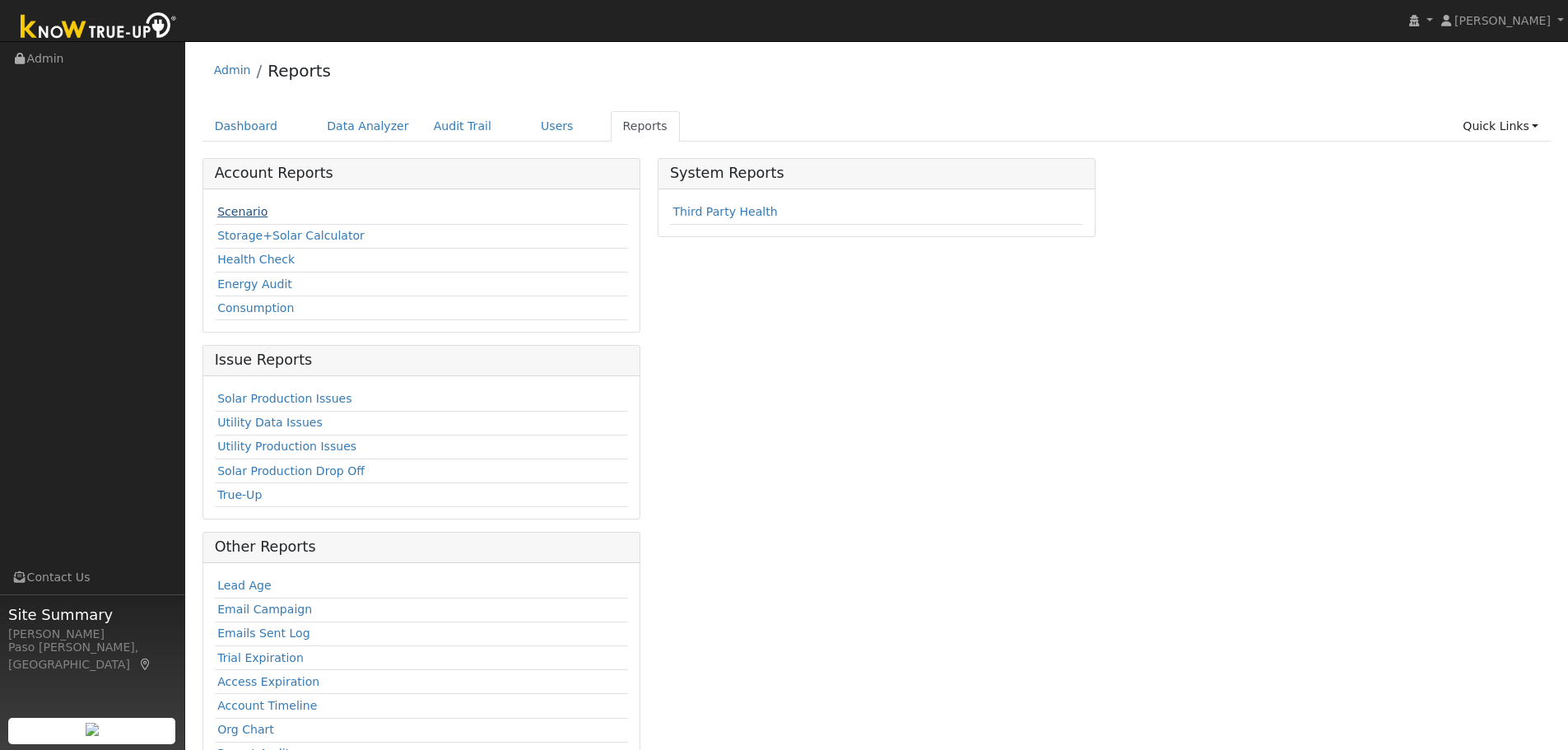
click at [232, 207] on link "Scenario" at bounding box center [242, 211] width 50 height 14
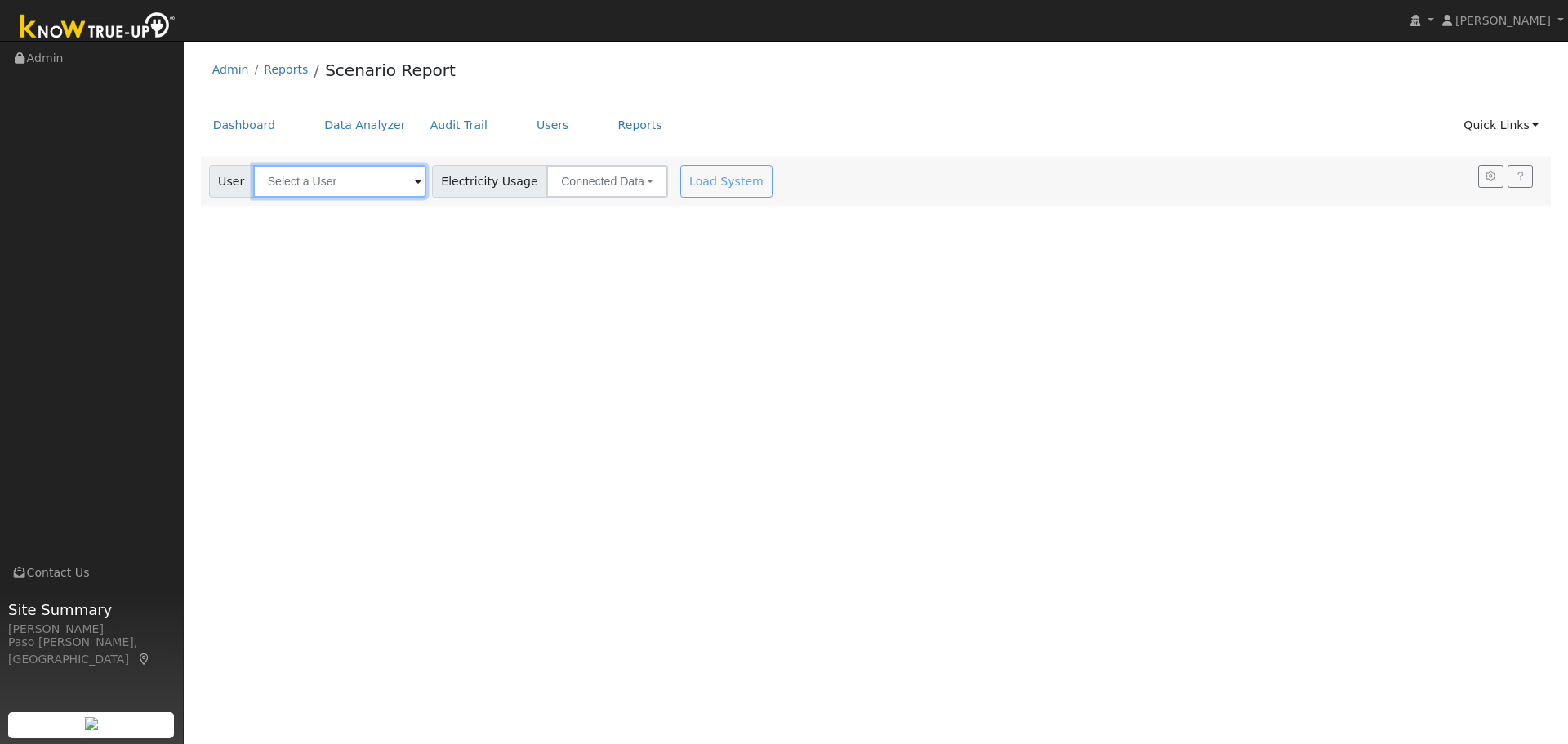
click at [298, 183] on input "text" at bounding box center [340, 181] width 174 height 33
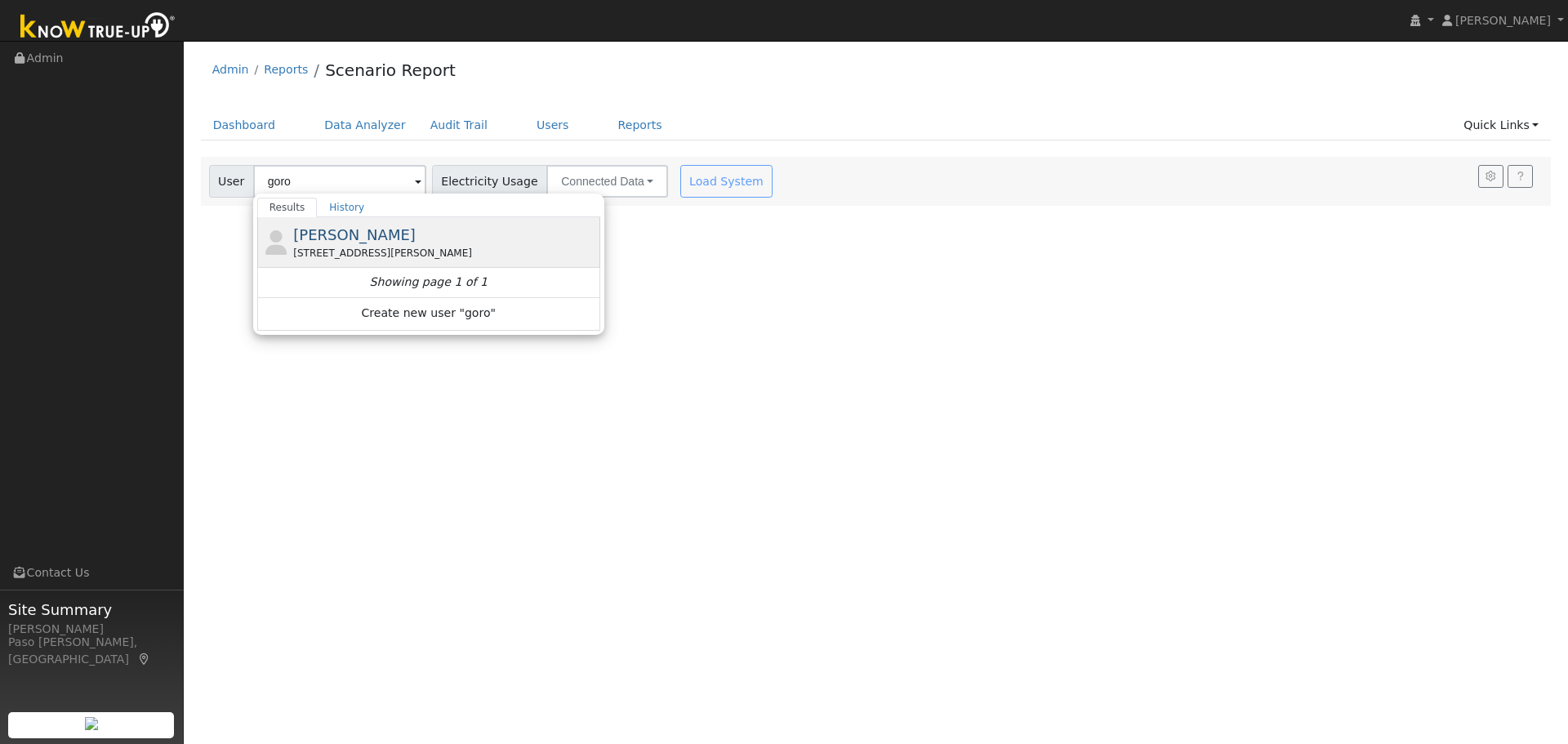
click at [314, 246] on div "[STREET_ADDRESS][PERSON_NAME]" at bounding box center [445, 253] width 303 height 14
type input "[PERSON_NAME]"
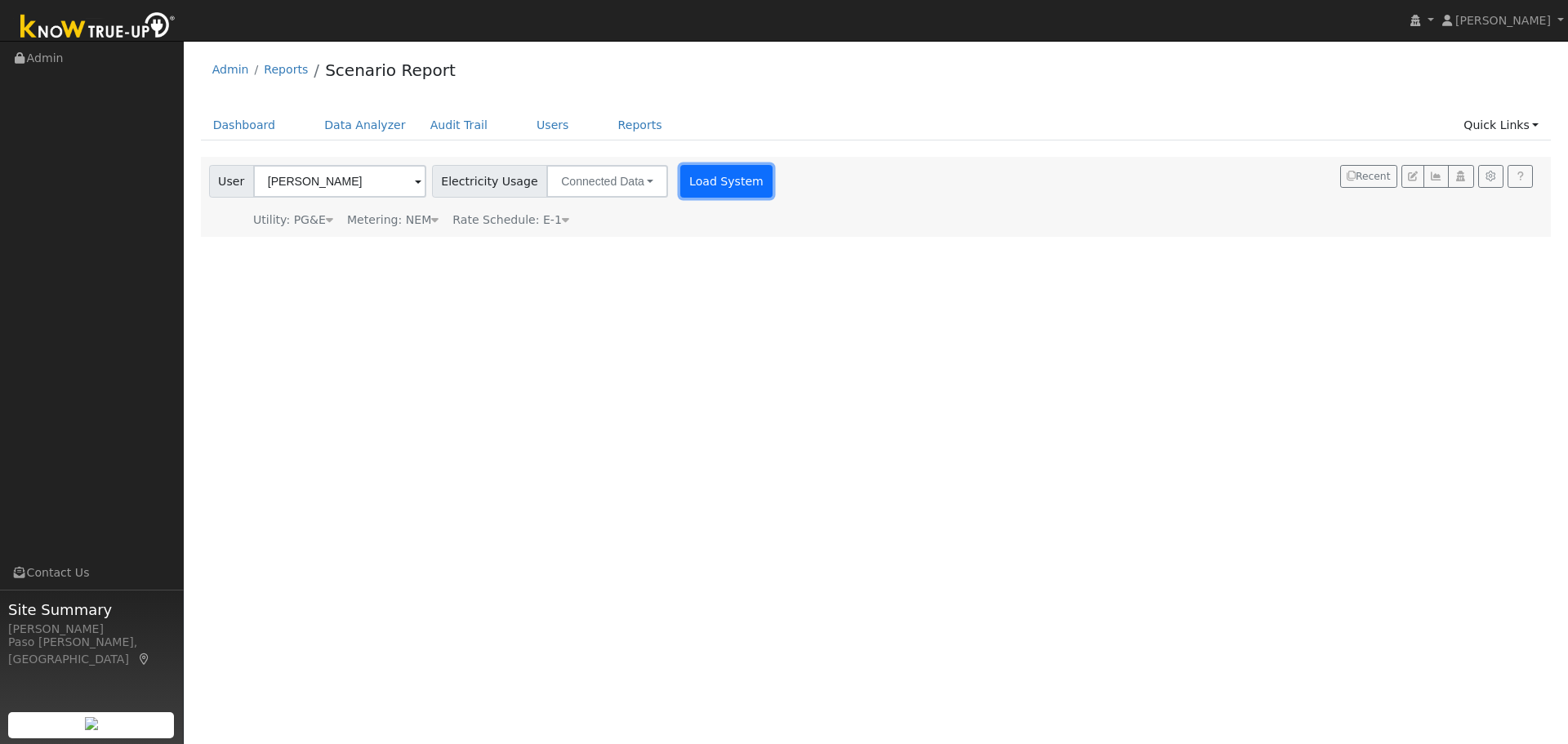
click at [722, 188] on button "Load System" at bounding box center [727, 181] width 93 height 33
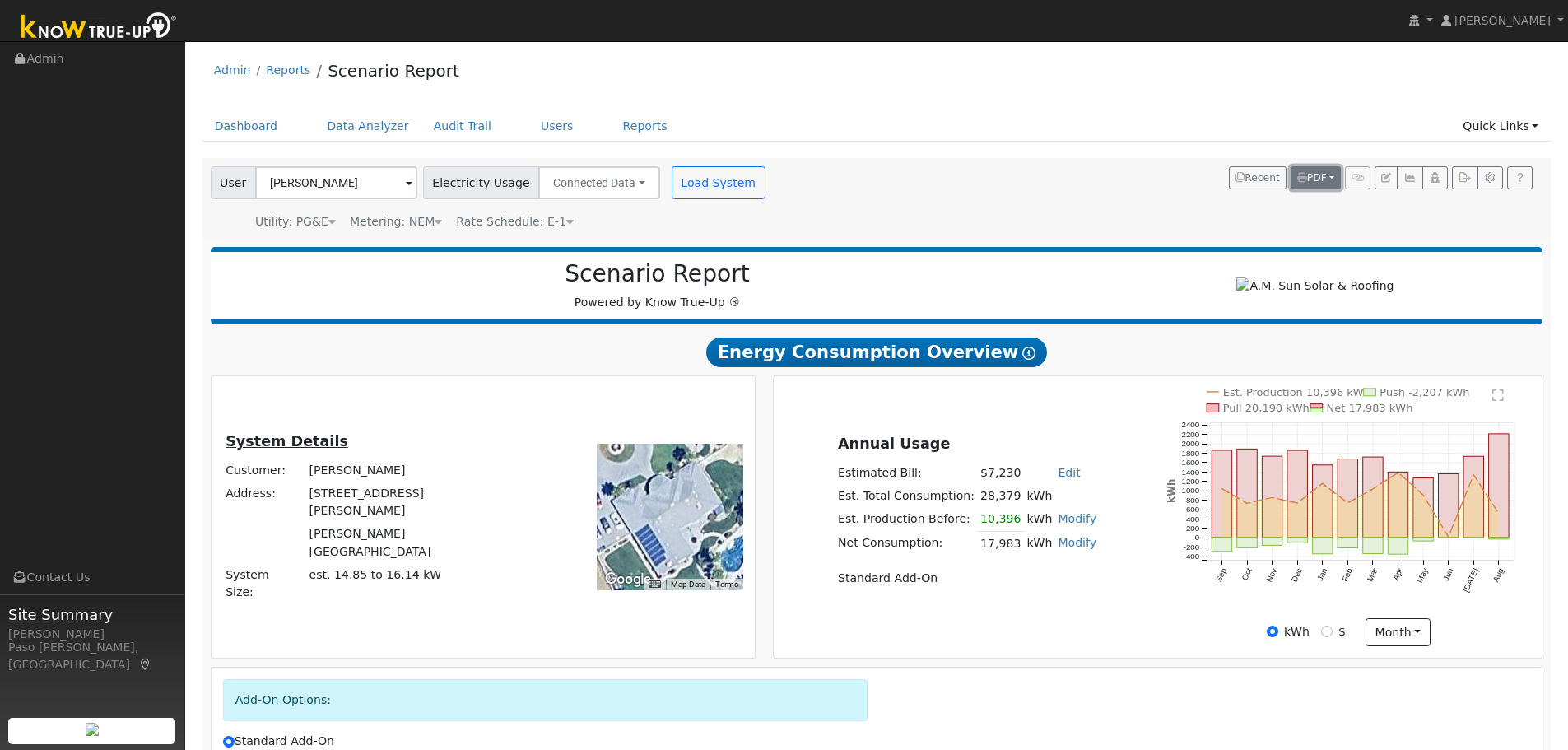
click at [1322, 181] on span "PDF" at bounding box center [1311, 178] width 30 height 12
click at [1199, 207] on div "User Patrick Goroski Account Default Account Default Account 1295 Sierra Meadow…" at bounding box center [873, 196] width 1332 height 70
click at [1455, 176] on button "button" at bounding box center [1464, 178] width 25 height 23
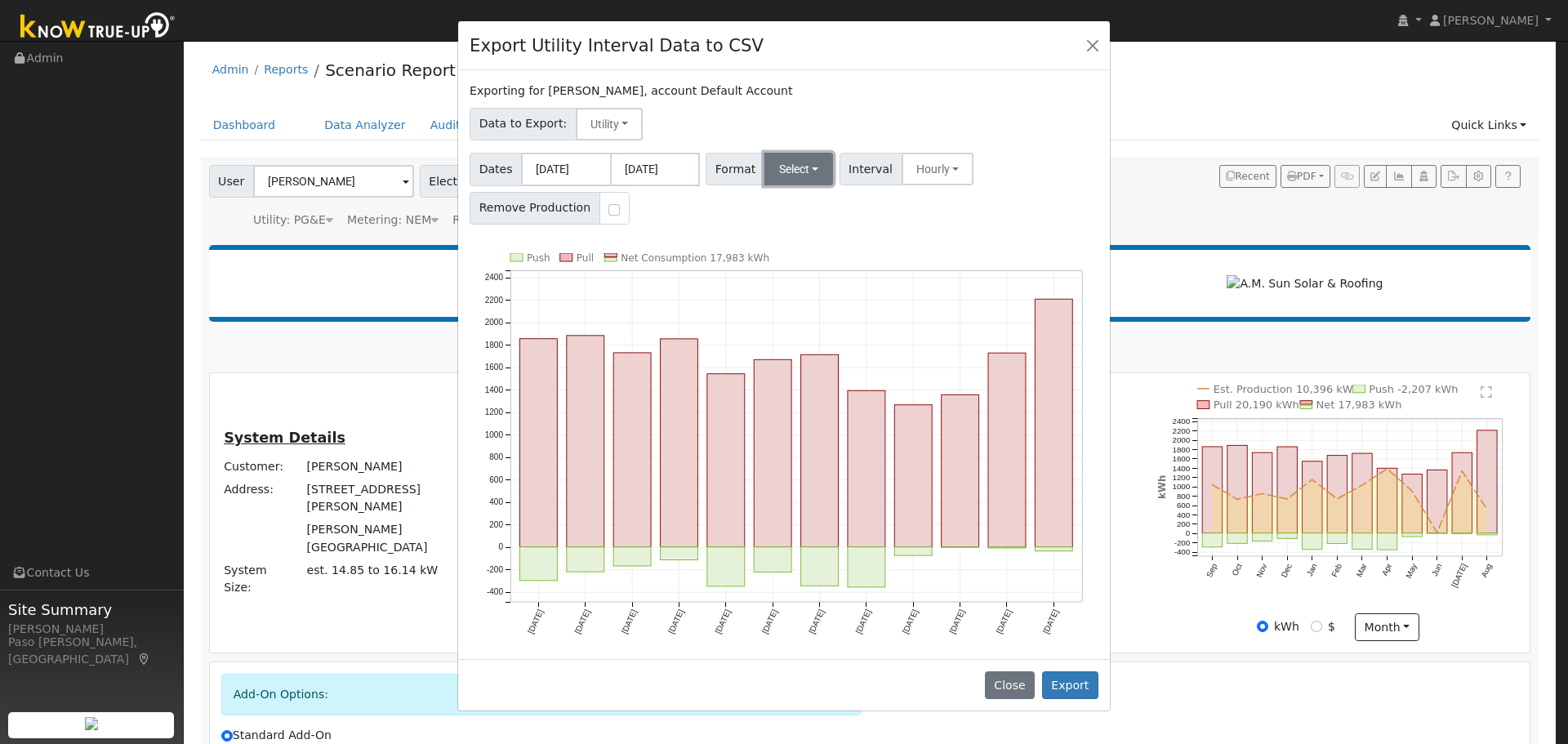
click at [792, 179] on button "Select" at bounding box center [800, 169] width 70 height 33
click at [797, 387] on link "Solargraf" at bounding box center [818, 378] width 117 height 23
click at [1060, 674] on button "Export" at bounding box center [1070, 685] width 56 height 28
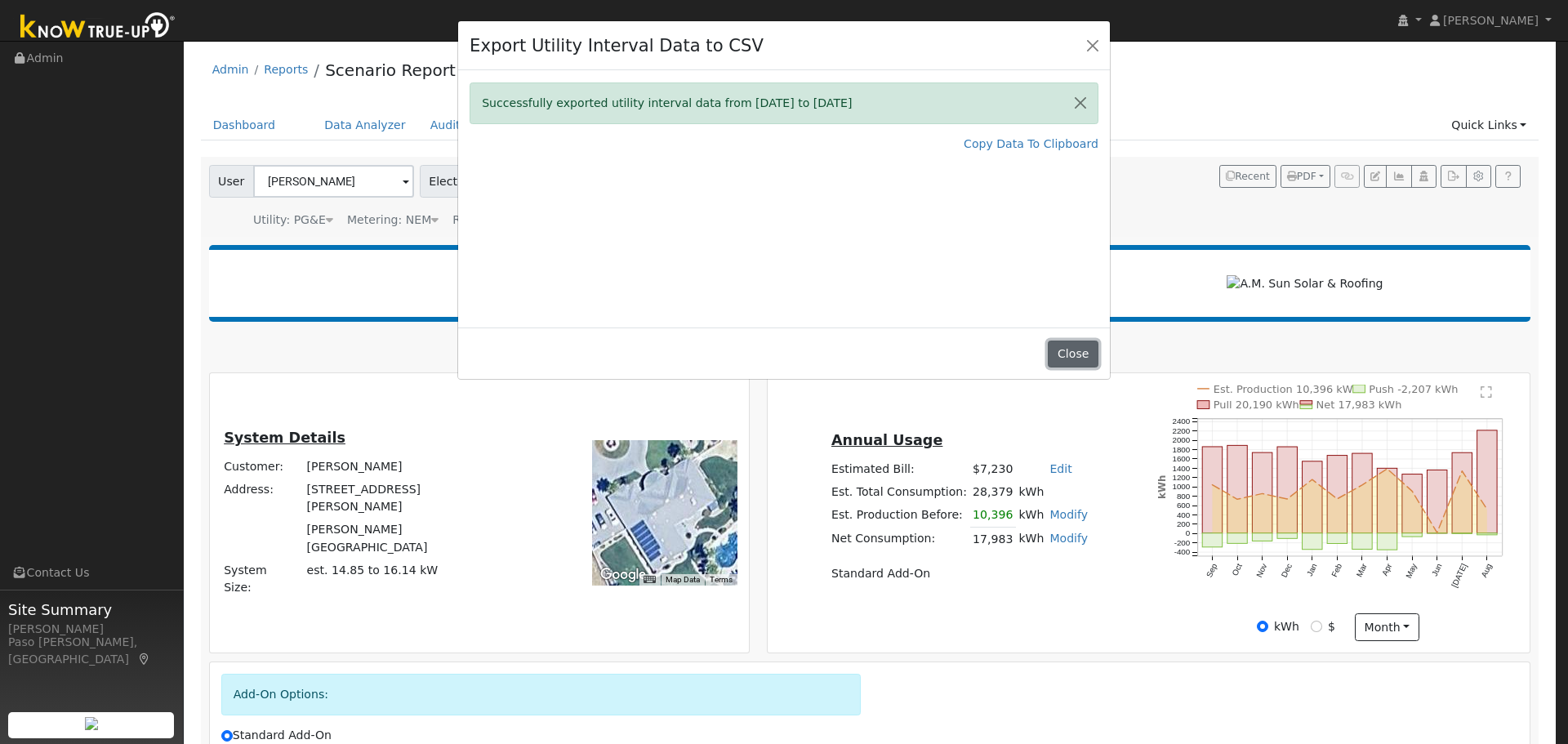
click at [1066, 348] on button "Close" at bounding box center [1073, 354] width 50 height 28
